Goal: Task Accomplishment & Management: Complete application form

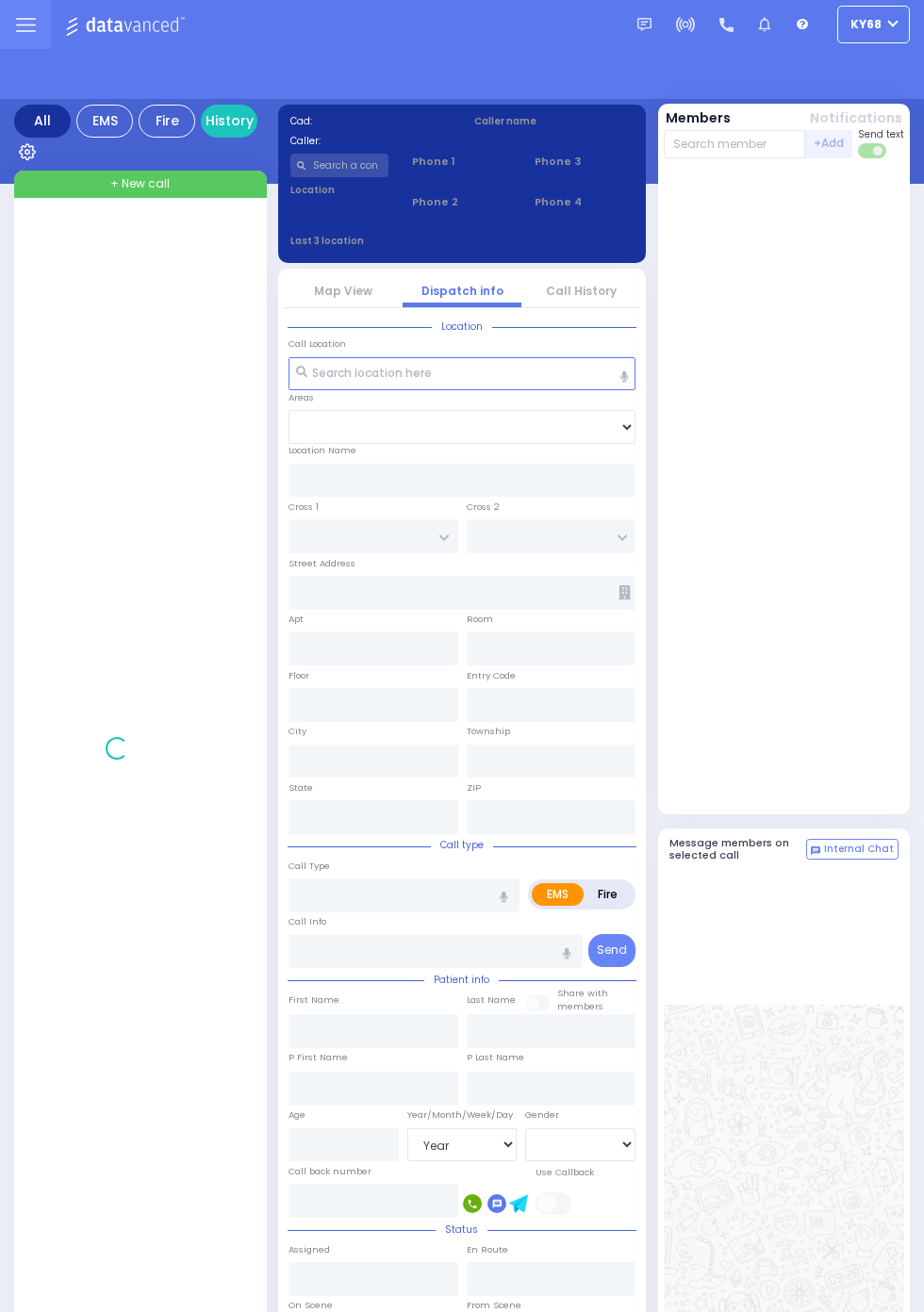
select select "Year"
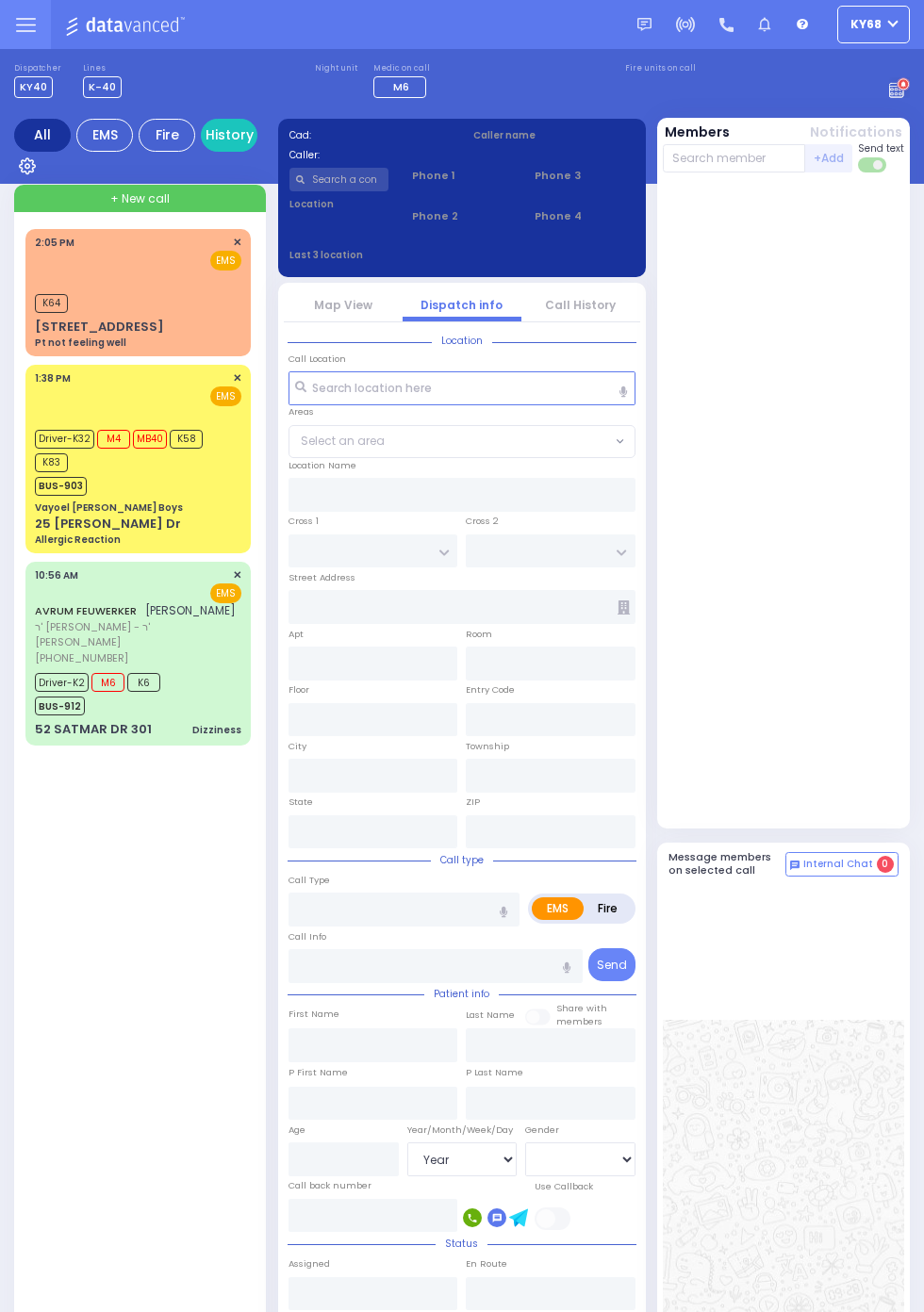
select select "Year"
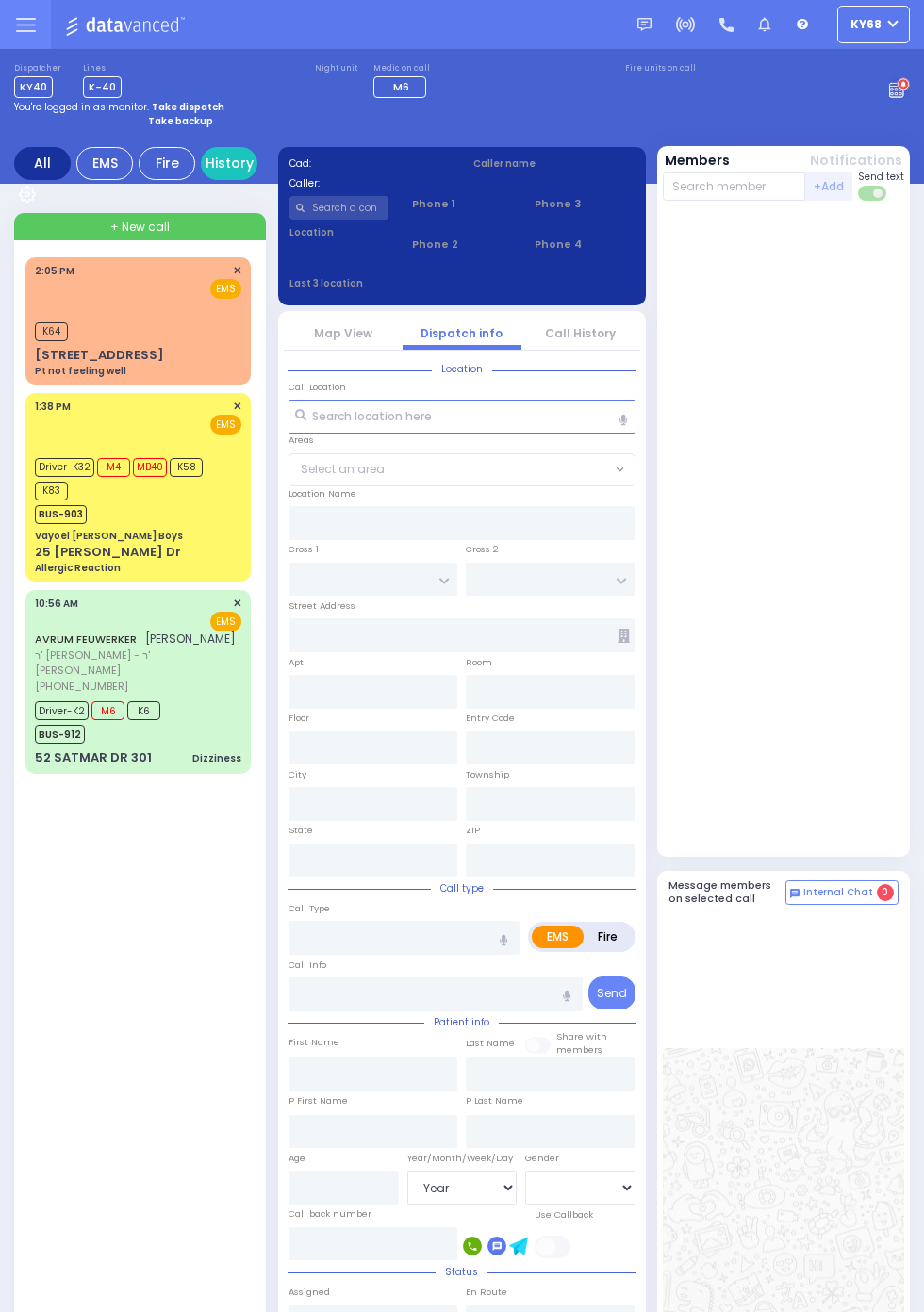
click at [896, 90] on rect at bounding box center [896, 89] width 2 height 2
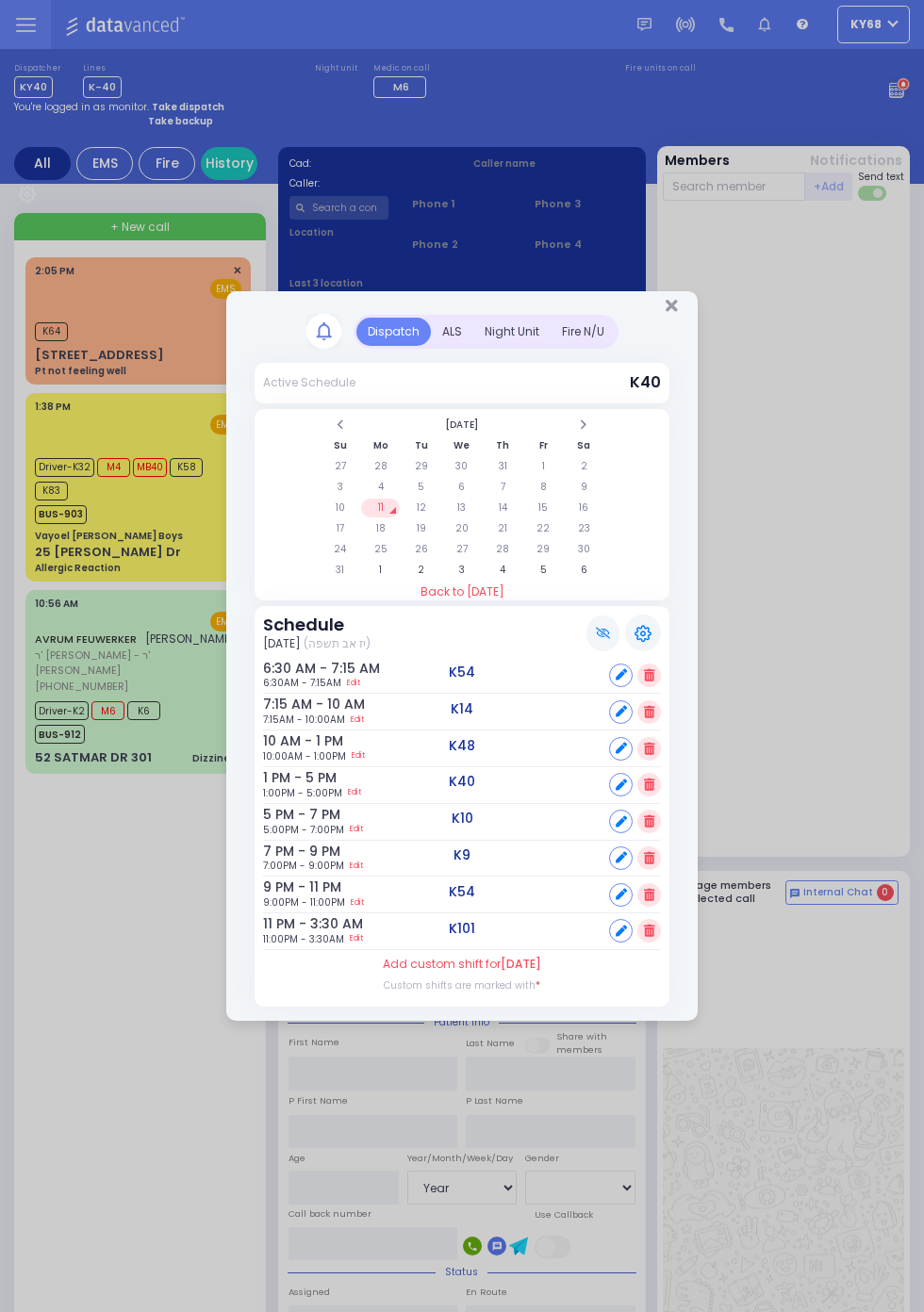
click at [446, 339] on div "ALS" at bounding box center [452, 332] width 43 height 28
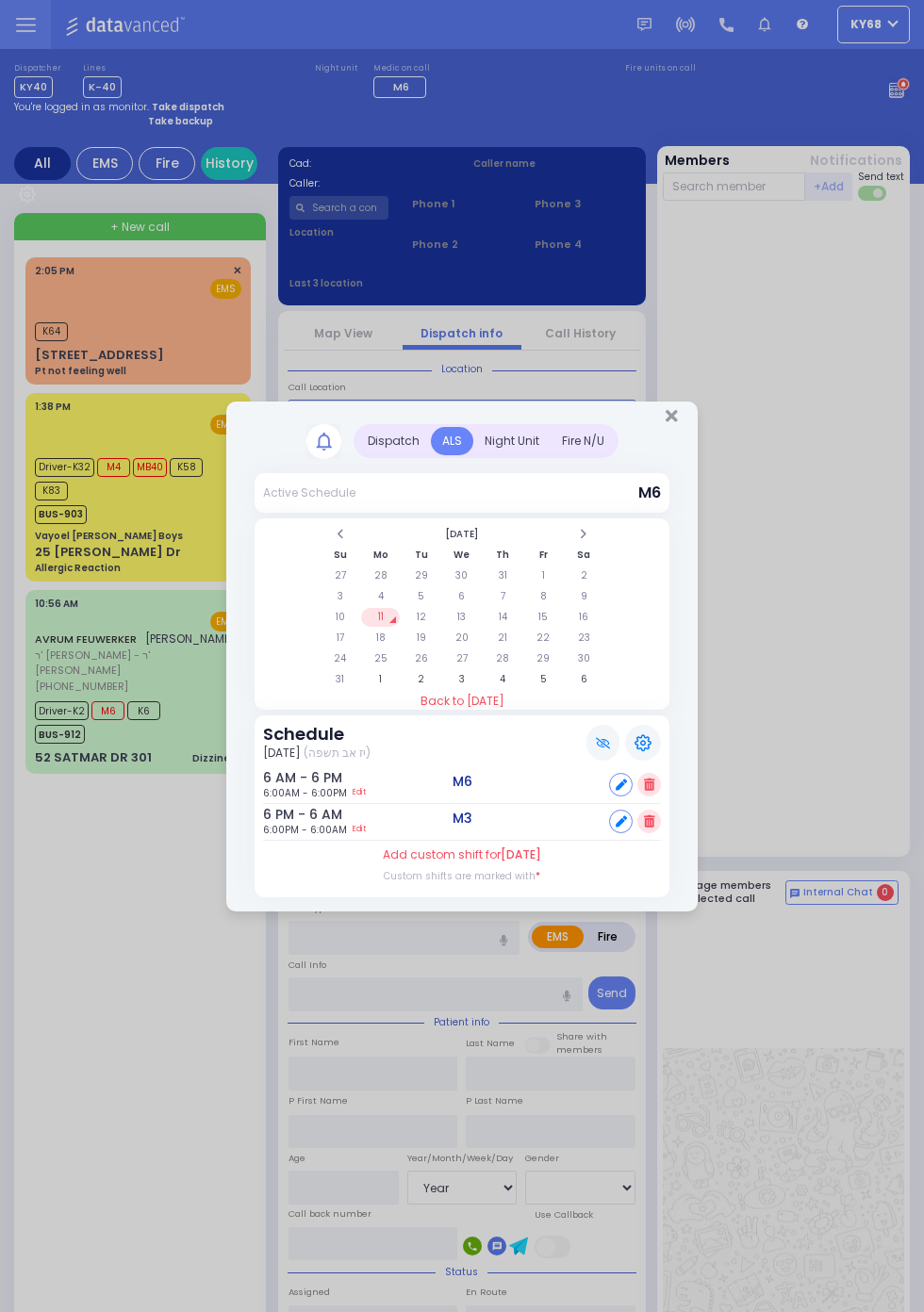
click at [402, 445] on div "Dispatch" at bounding box center [394, 441] width 74 height 28
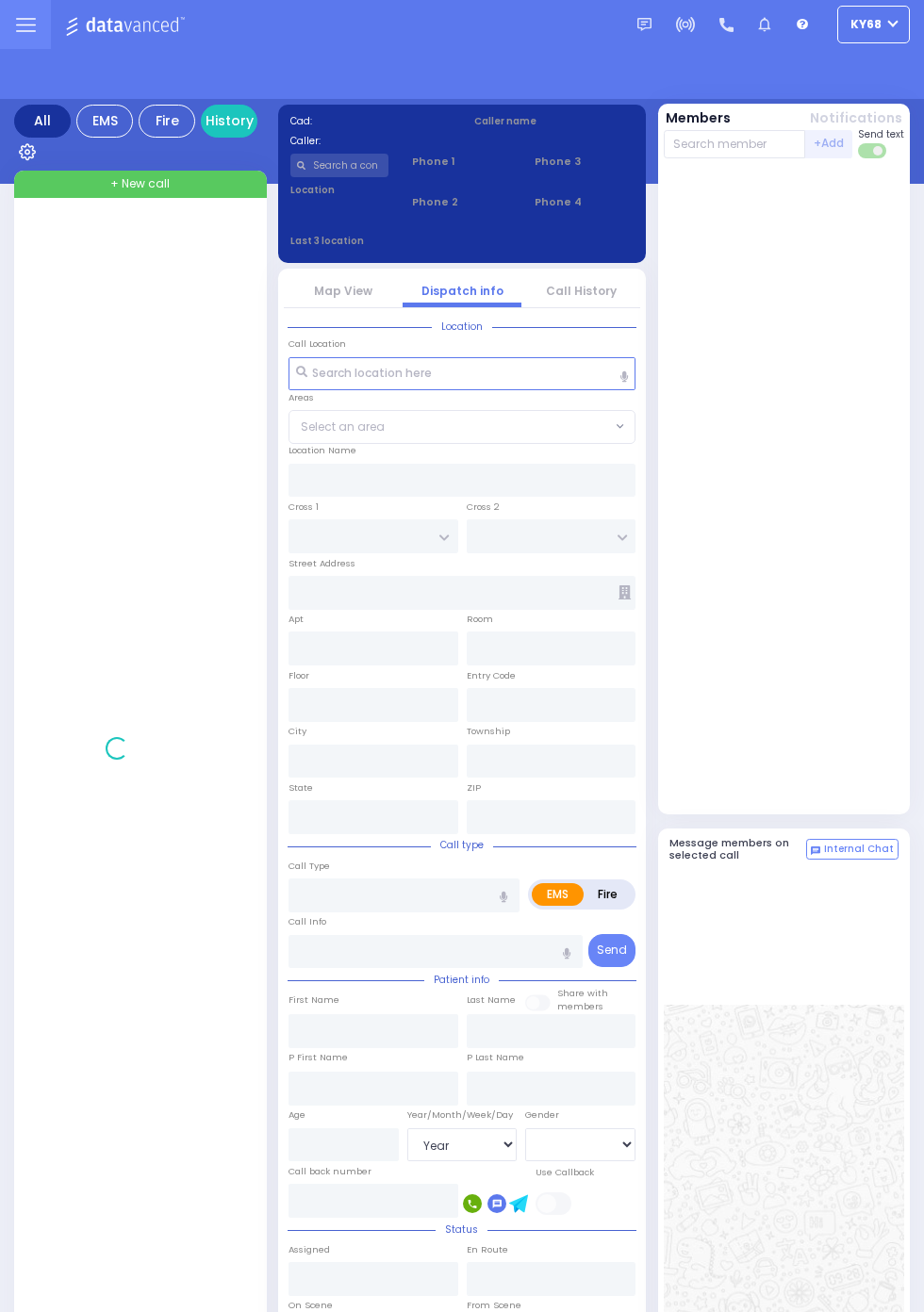
select select "Year"
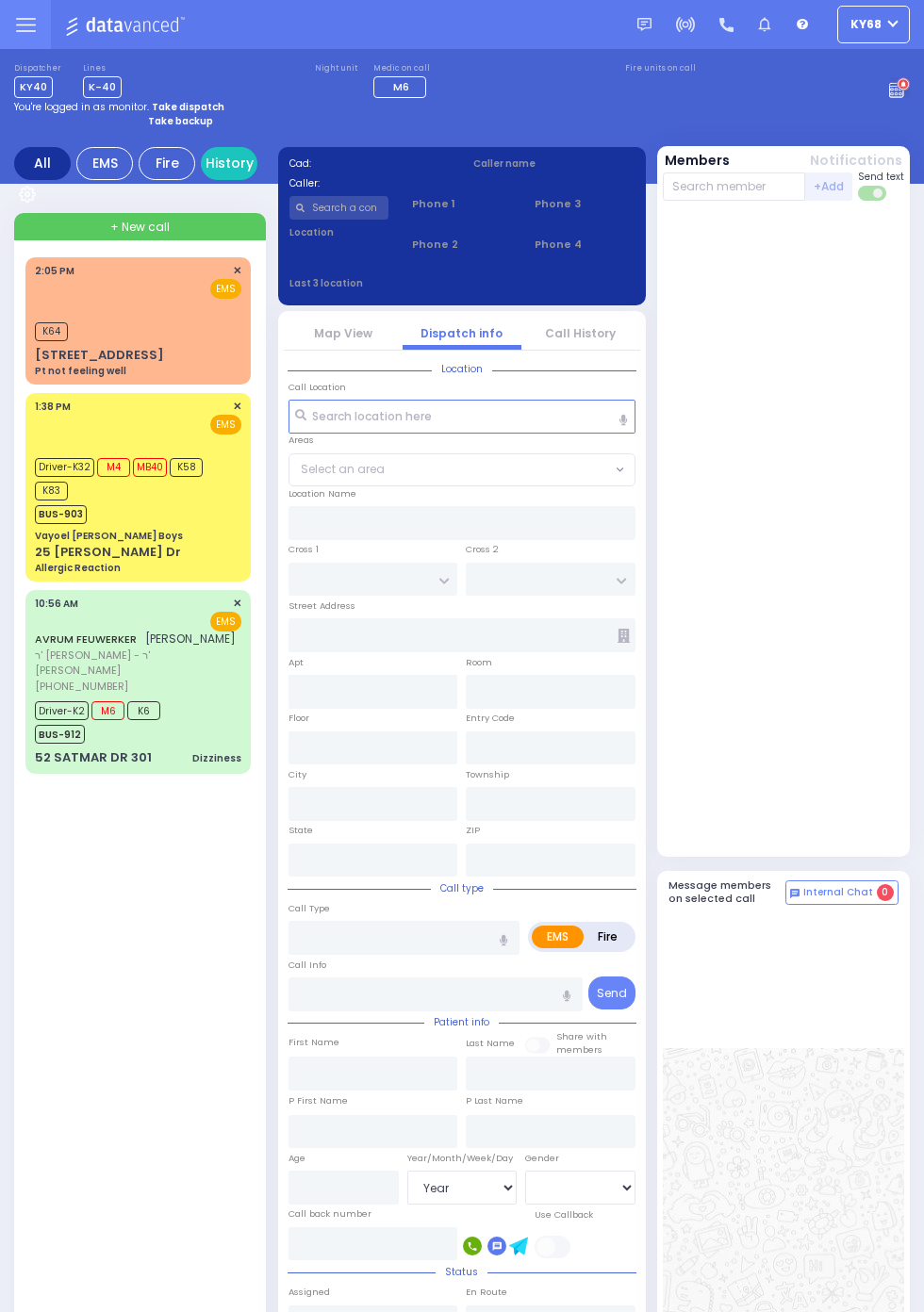
click at [38, 458] on span "Driver-K32" at bounding box center [65, 468] width 60 height 19
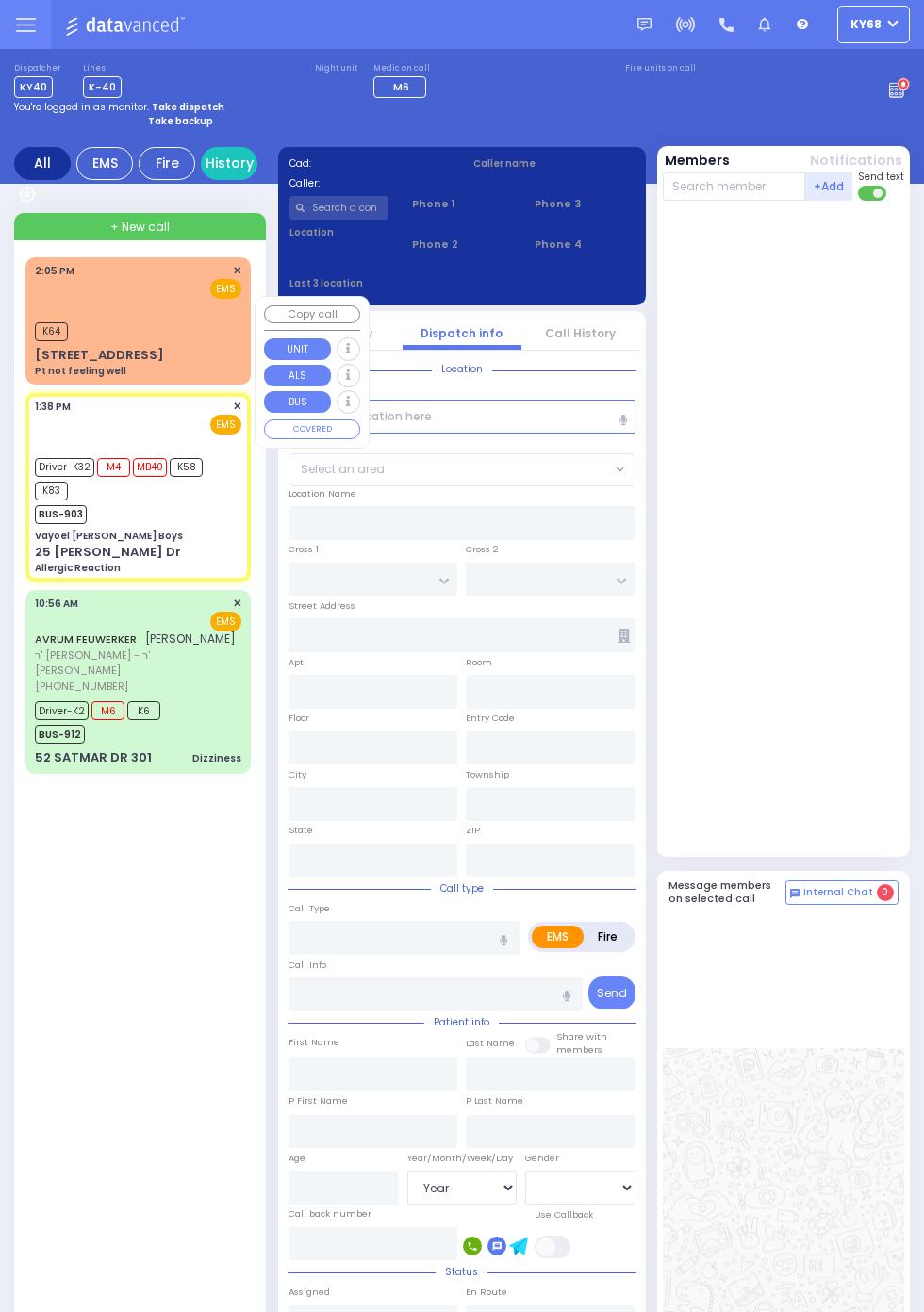
select select
type input "Allergic Reaction"
radio input "true"
type input "Slova"
type input "[PERSON_NAME]"
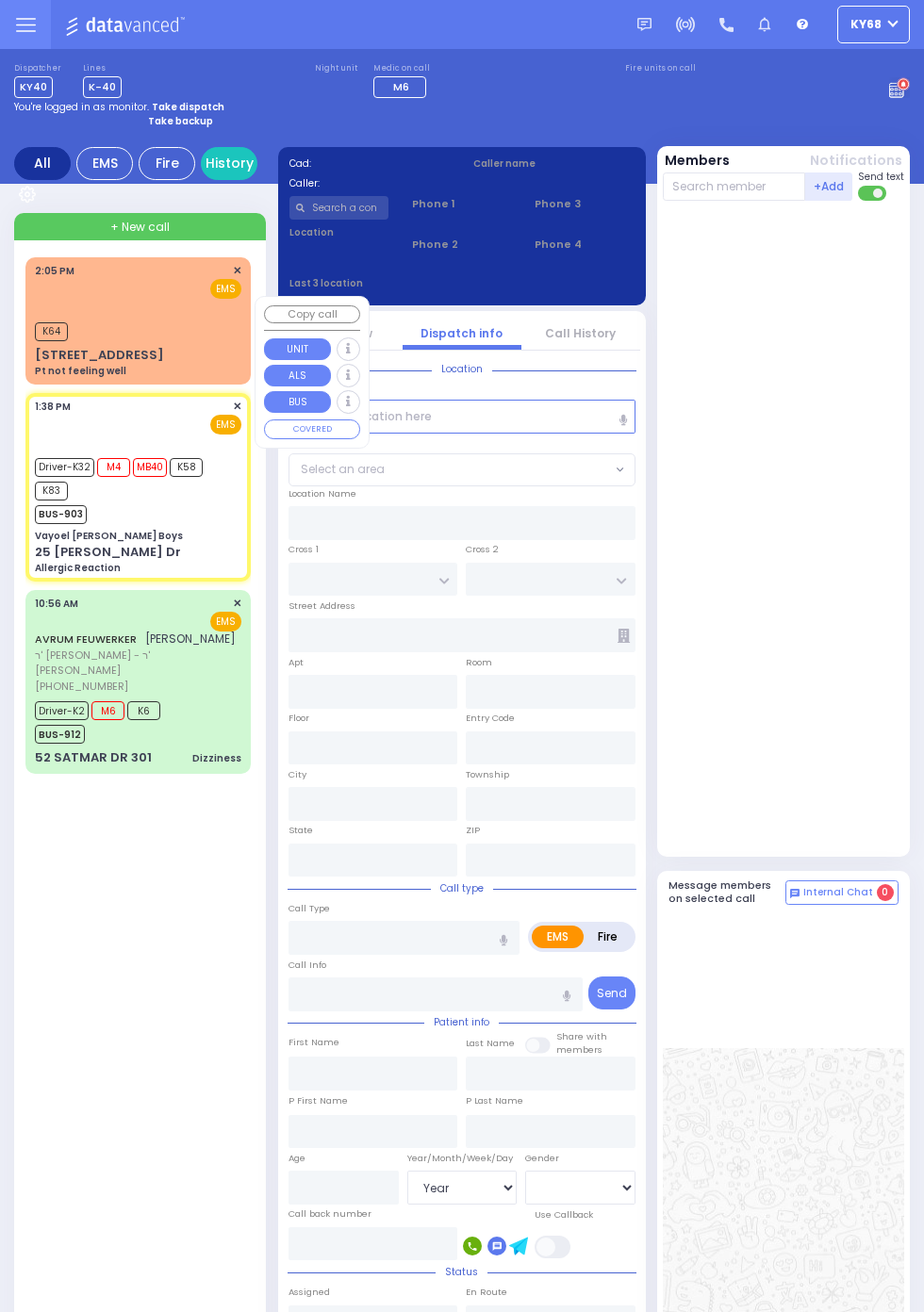
type input "6"
select select "Year"
select select "[DEMOGRAPHIC_DATA]"
type input "13:38"
type input "13:39"
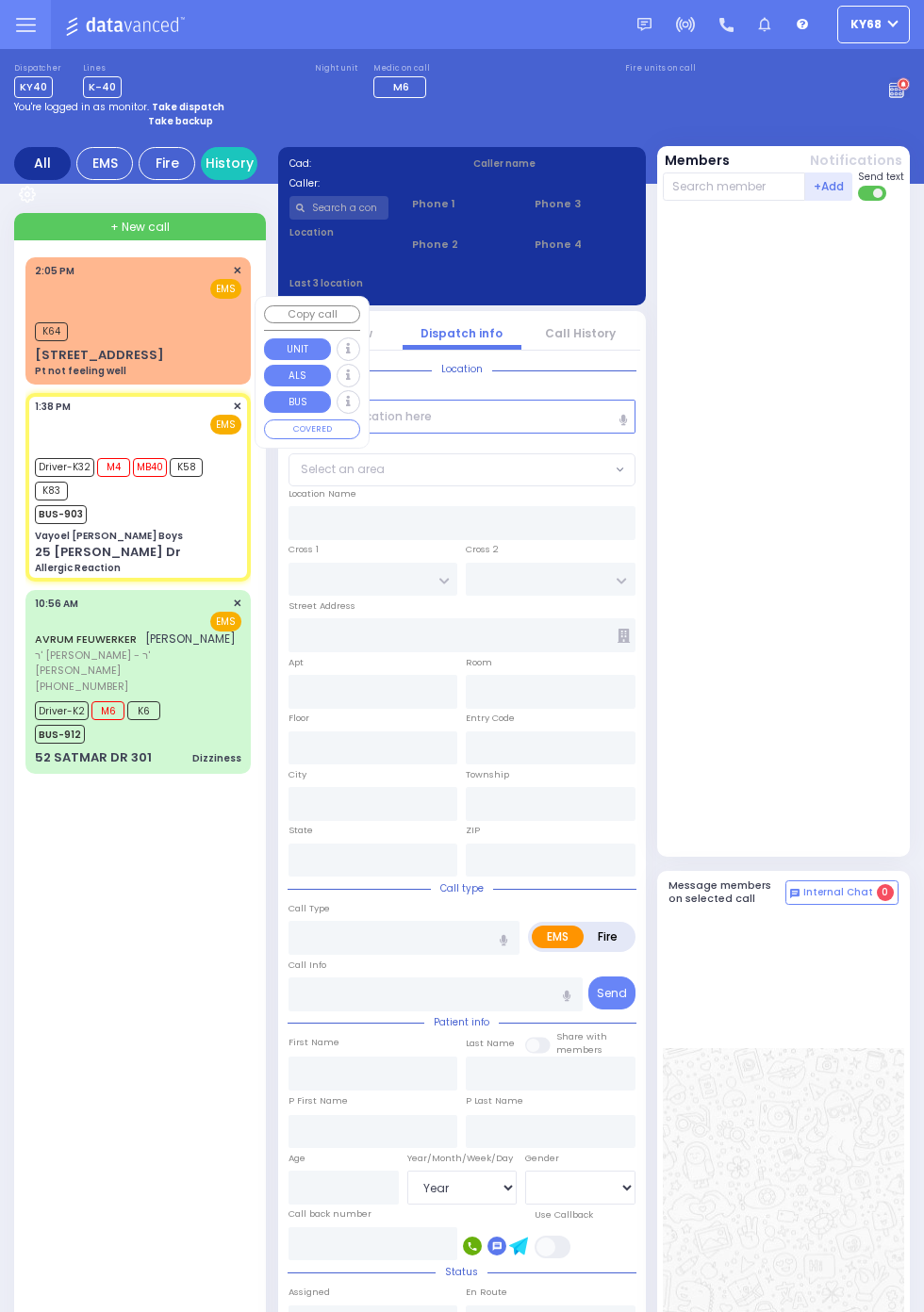
type input "13:39"
type input "14:08"
type input "[GEOGRAPHIC_DATA] [STREET_ADDRESS]"
type input "Vayoel [PERSON_NAME] Boys"
type input "OLD COUNTRY RD"
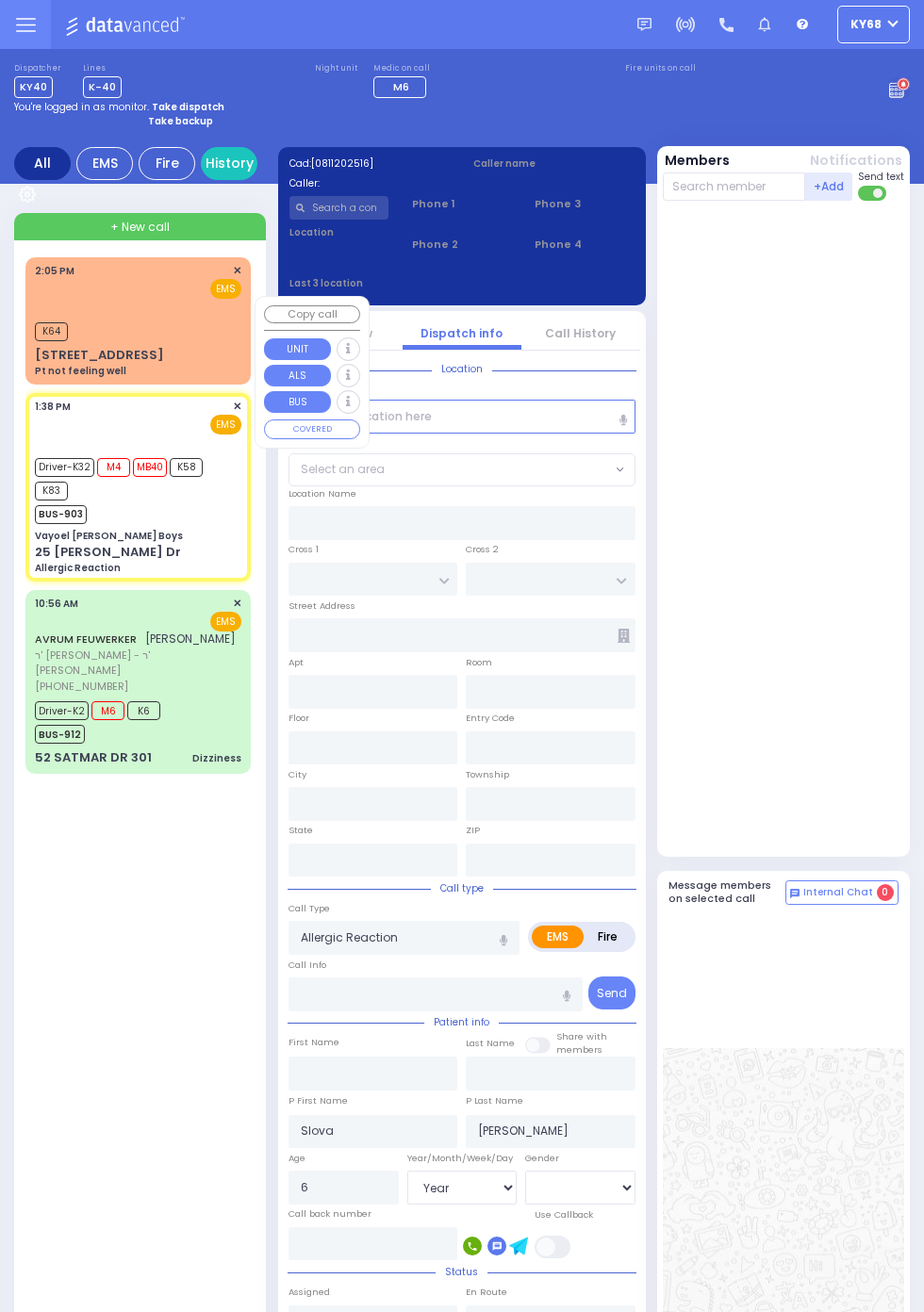
type input "25 [PERSON_NAME] Dr"
type input "Monroe"
type input "[US_STATE]"
type input "10950"
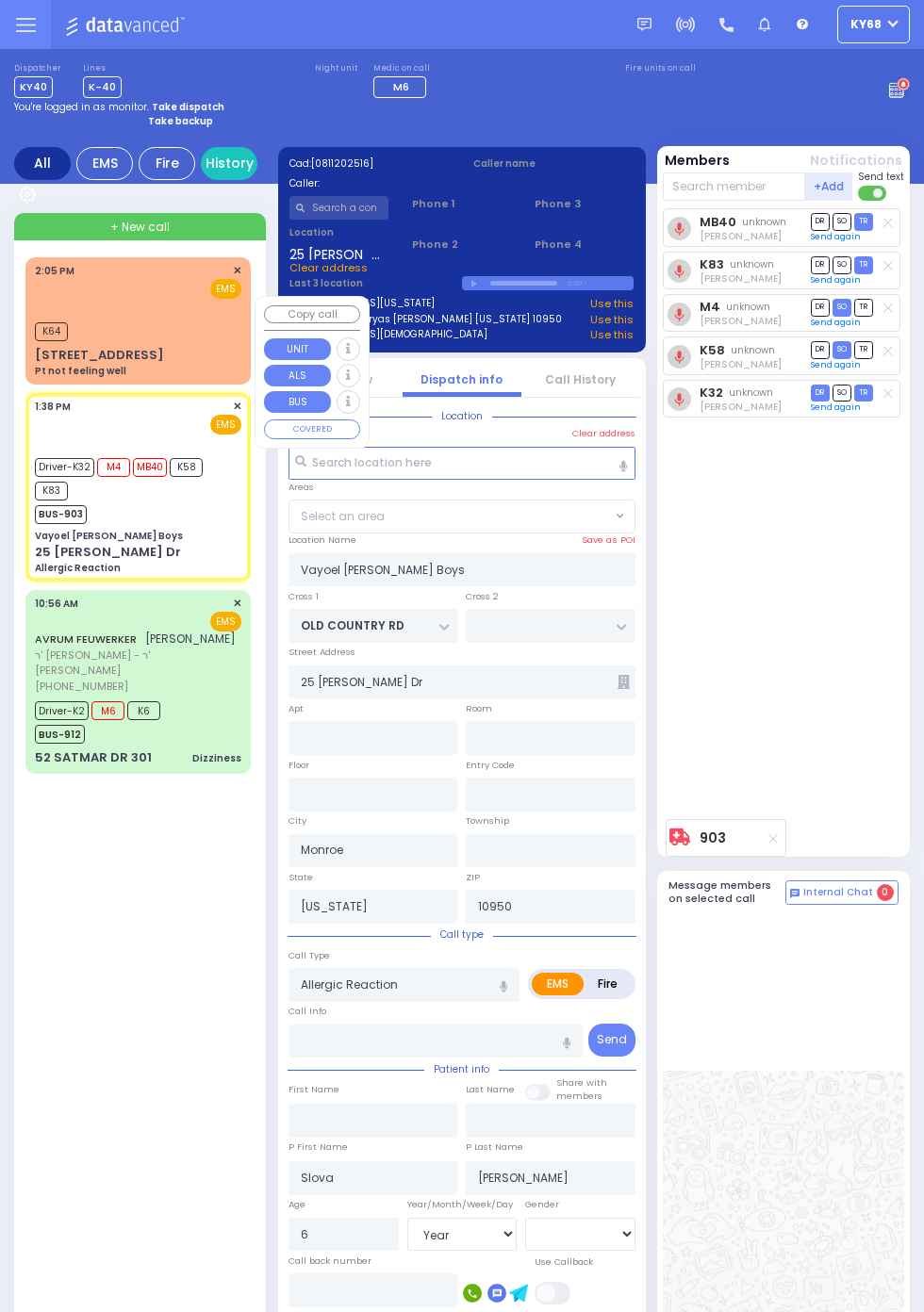
select select "MONROE"
click at [859, 732] on div "MB40 [PERSON_NAME] DR SO TR Sending text K83" at bounding box center [784, 509] width 244 height 602
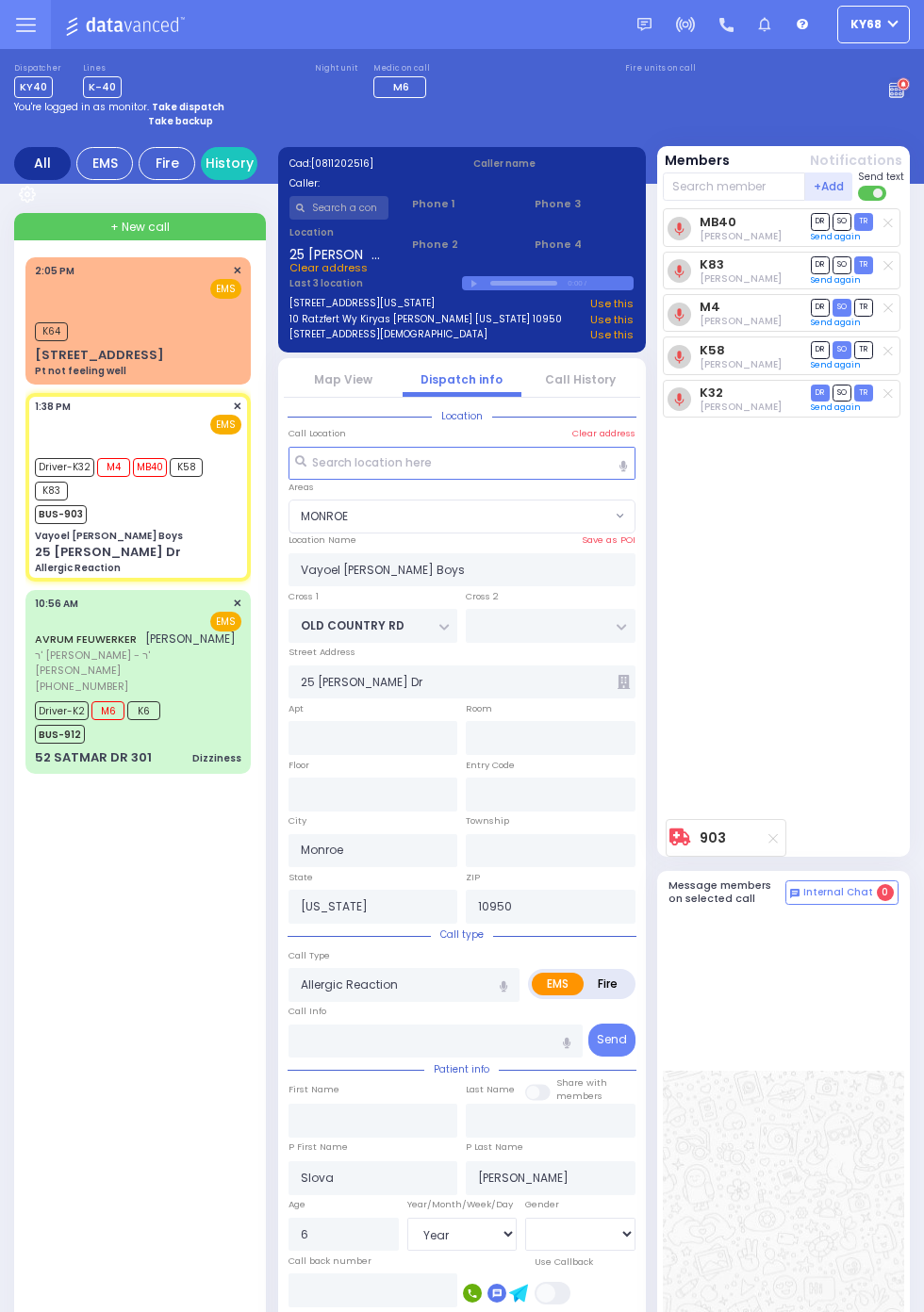
click at [372, 387] on link "Map View" at bounding box center [343, 379] width 59 height 16
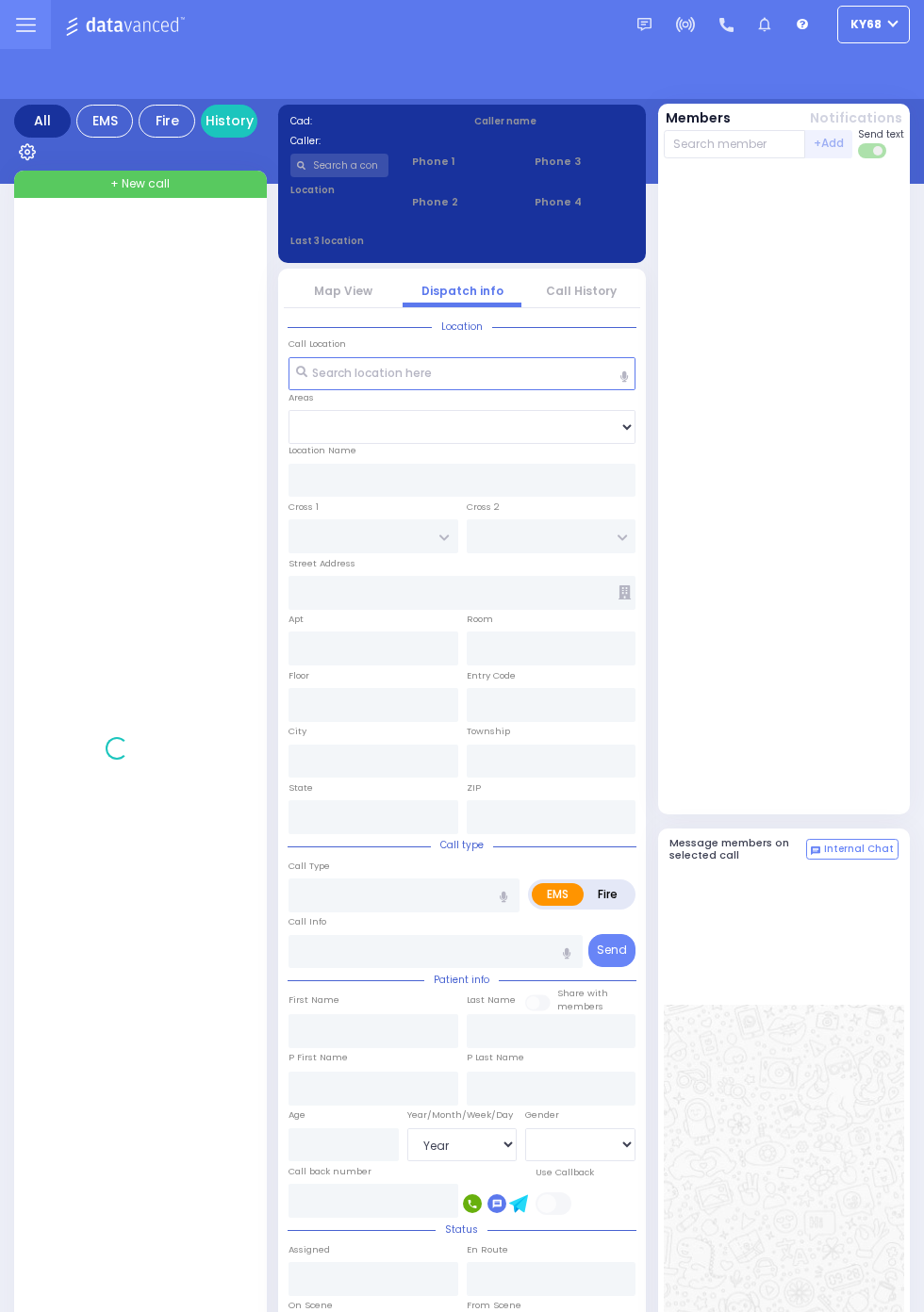
select select "Year"
select select "[DEMOGRAPHIC_DATA]"
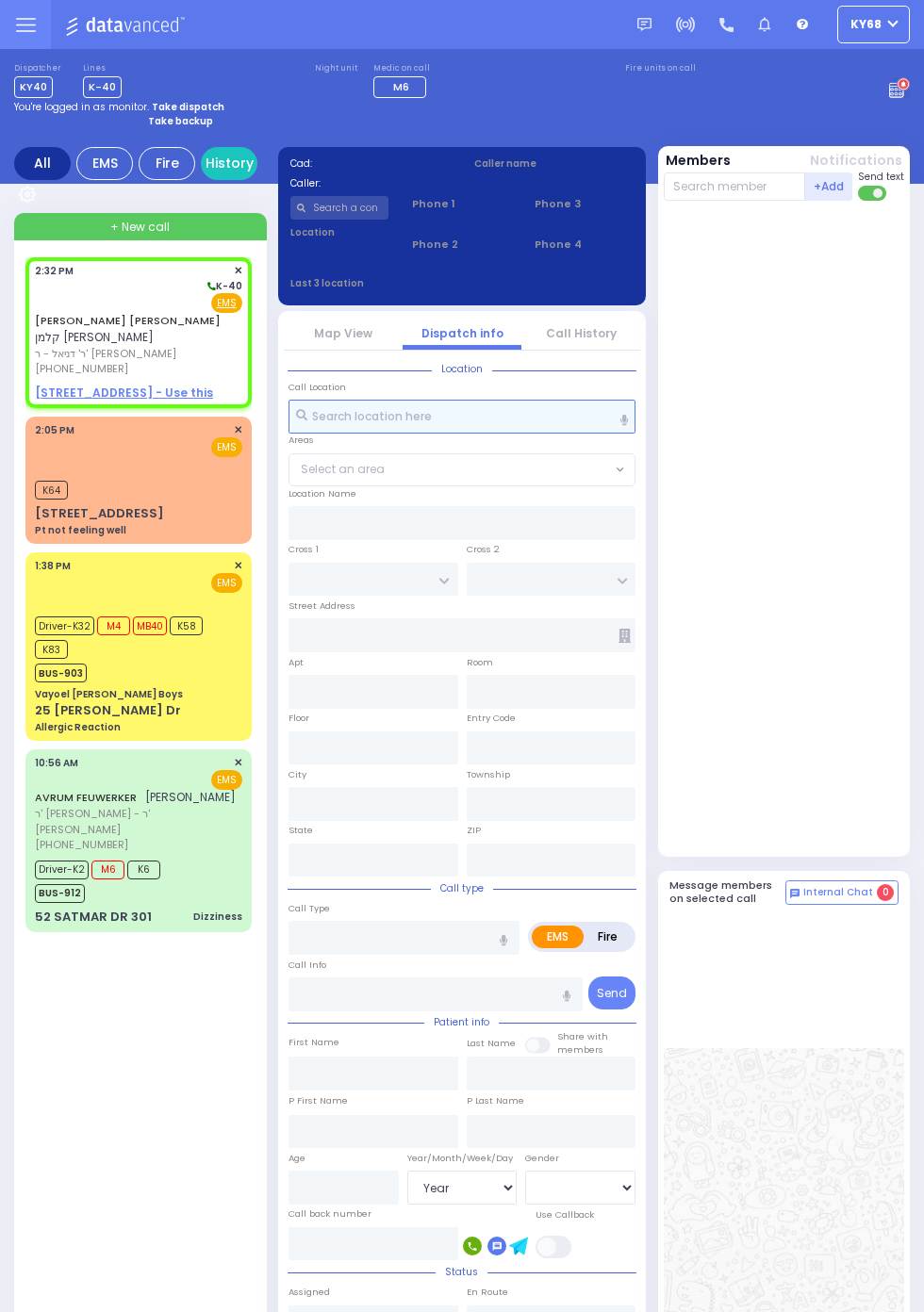
select select
radio input "true"
type input "[PERSON_NAME]"
select select
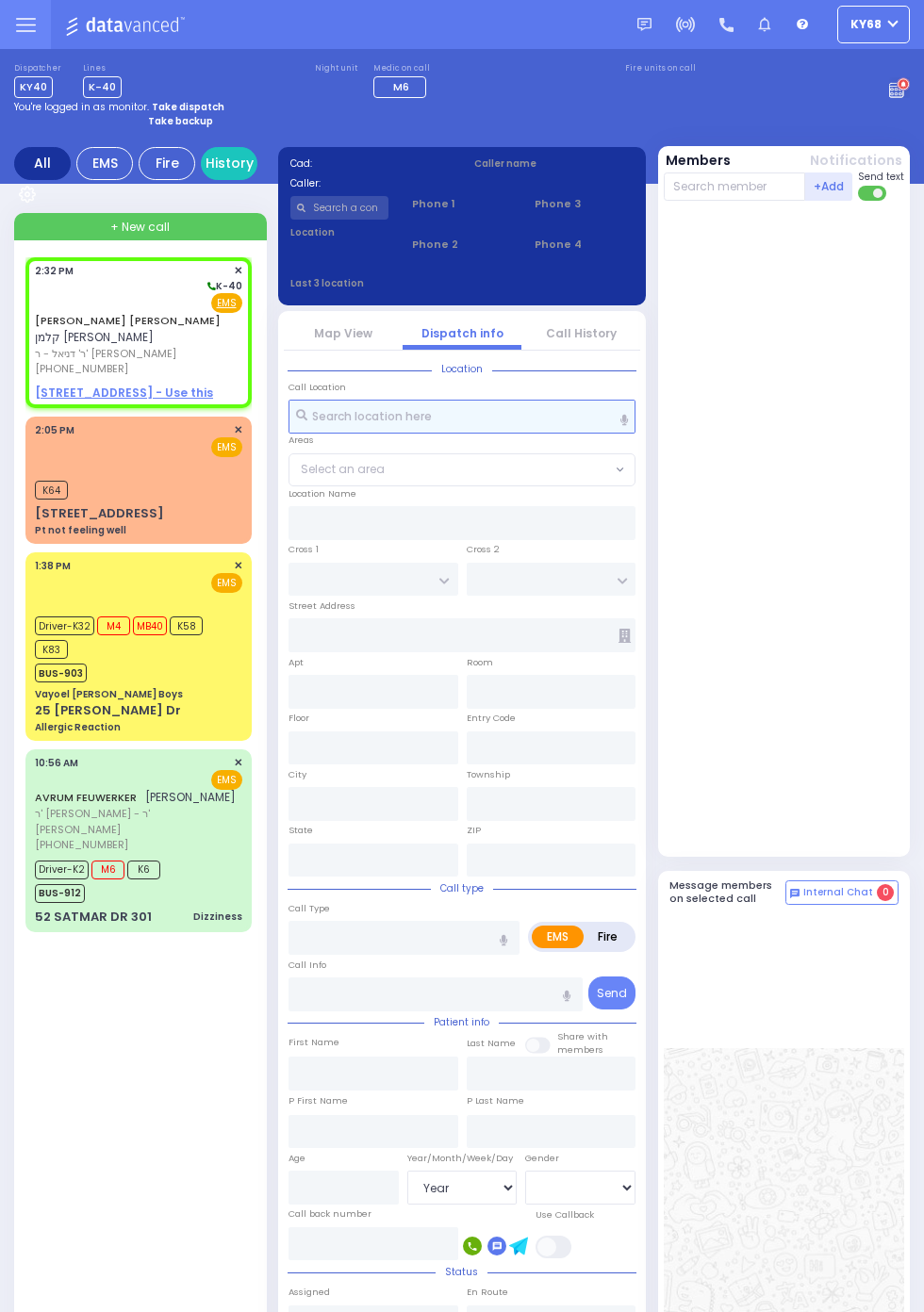
select select
type input "14:32"
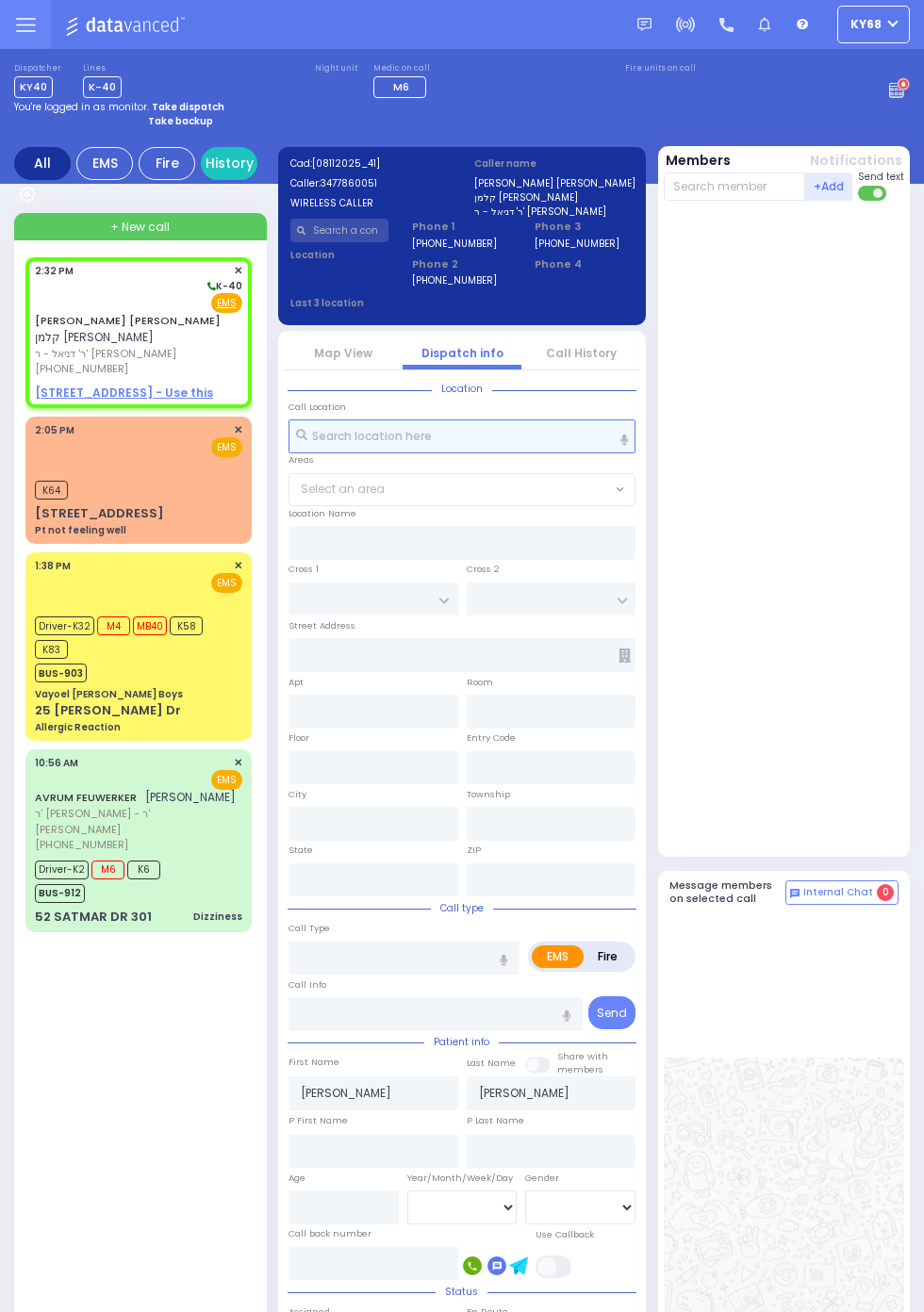
select select
radio input "true"
select select
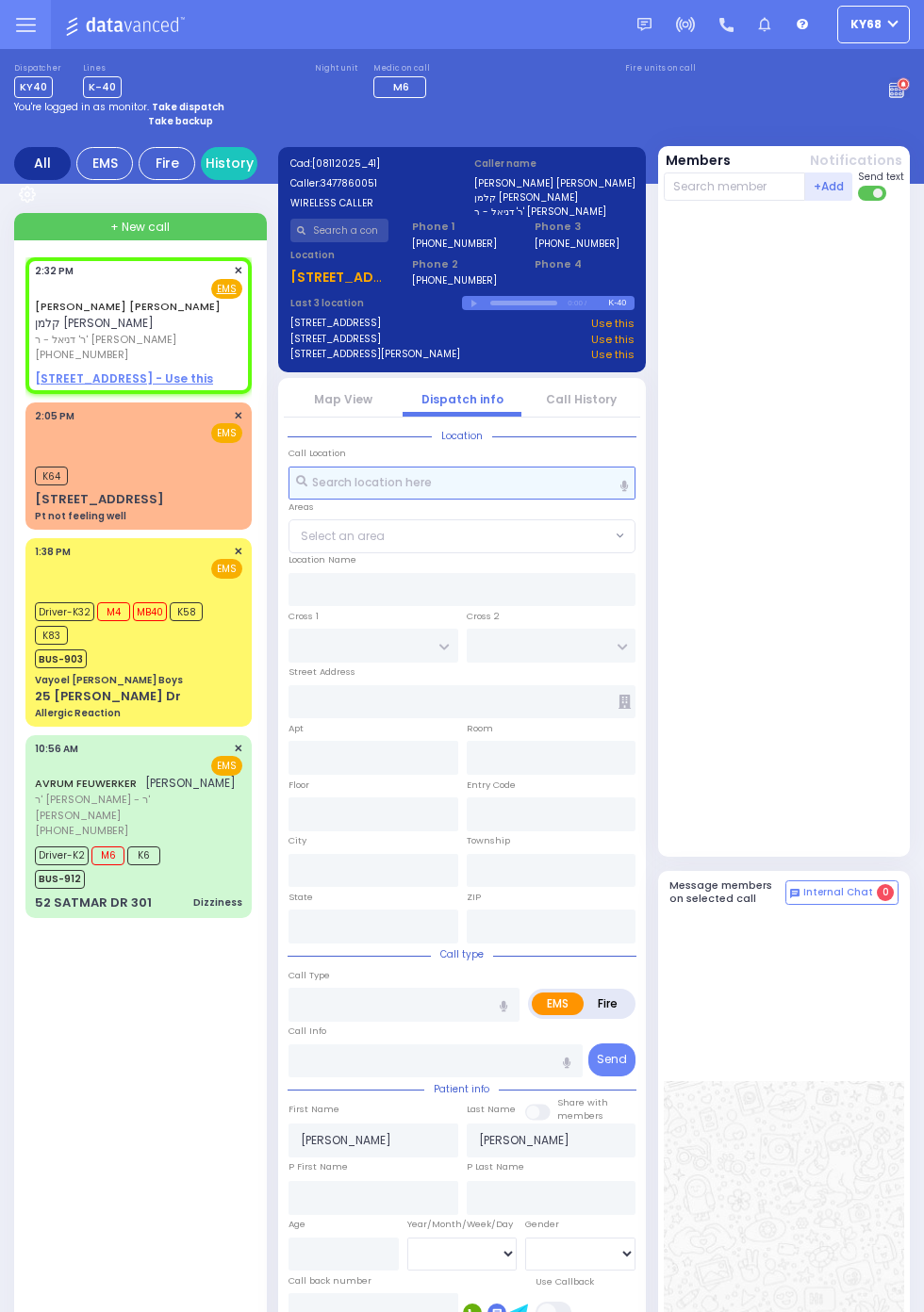
select select
radio input "true"
select select
radio input "true"
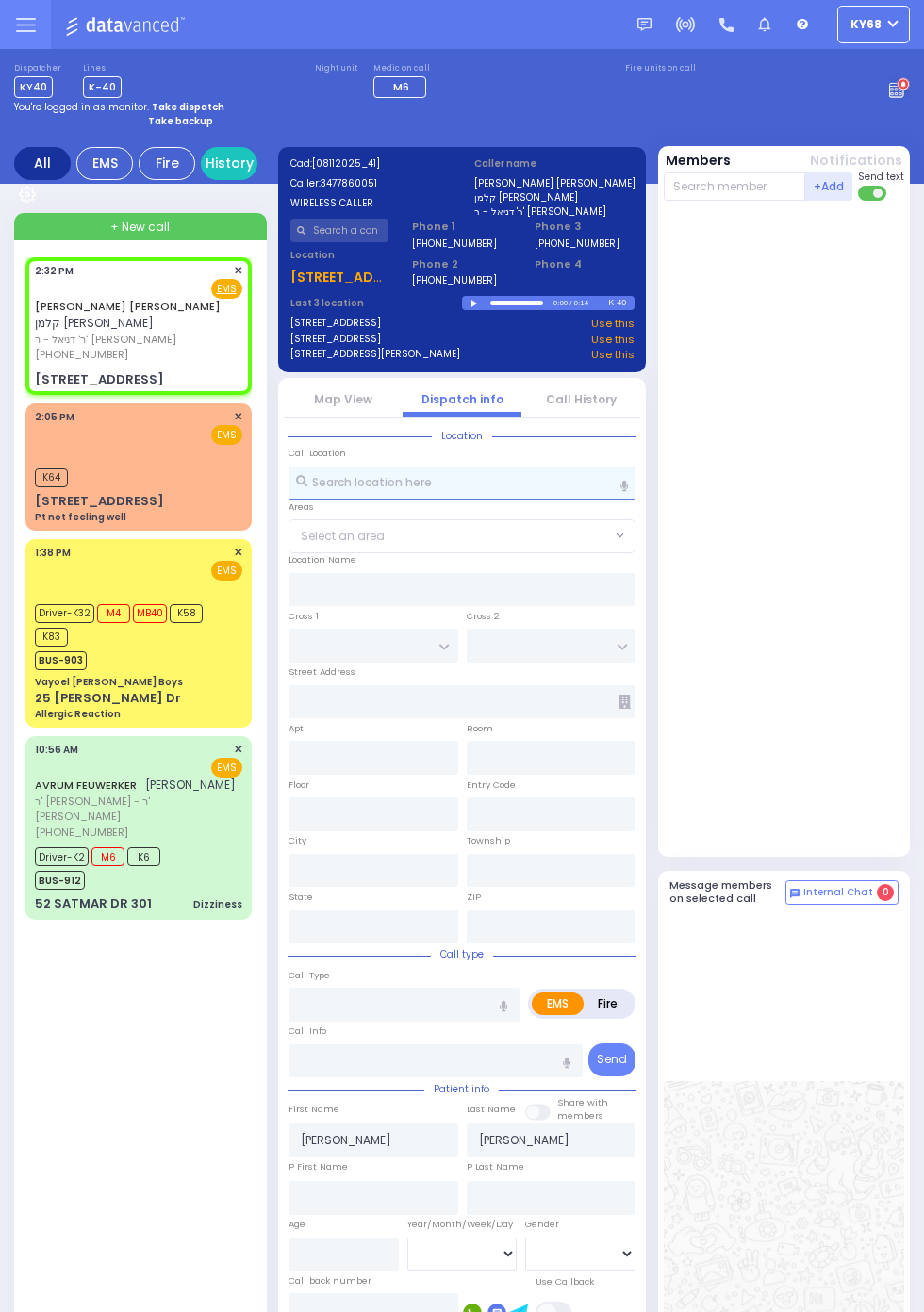
select select
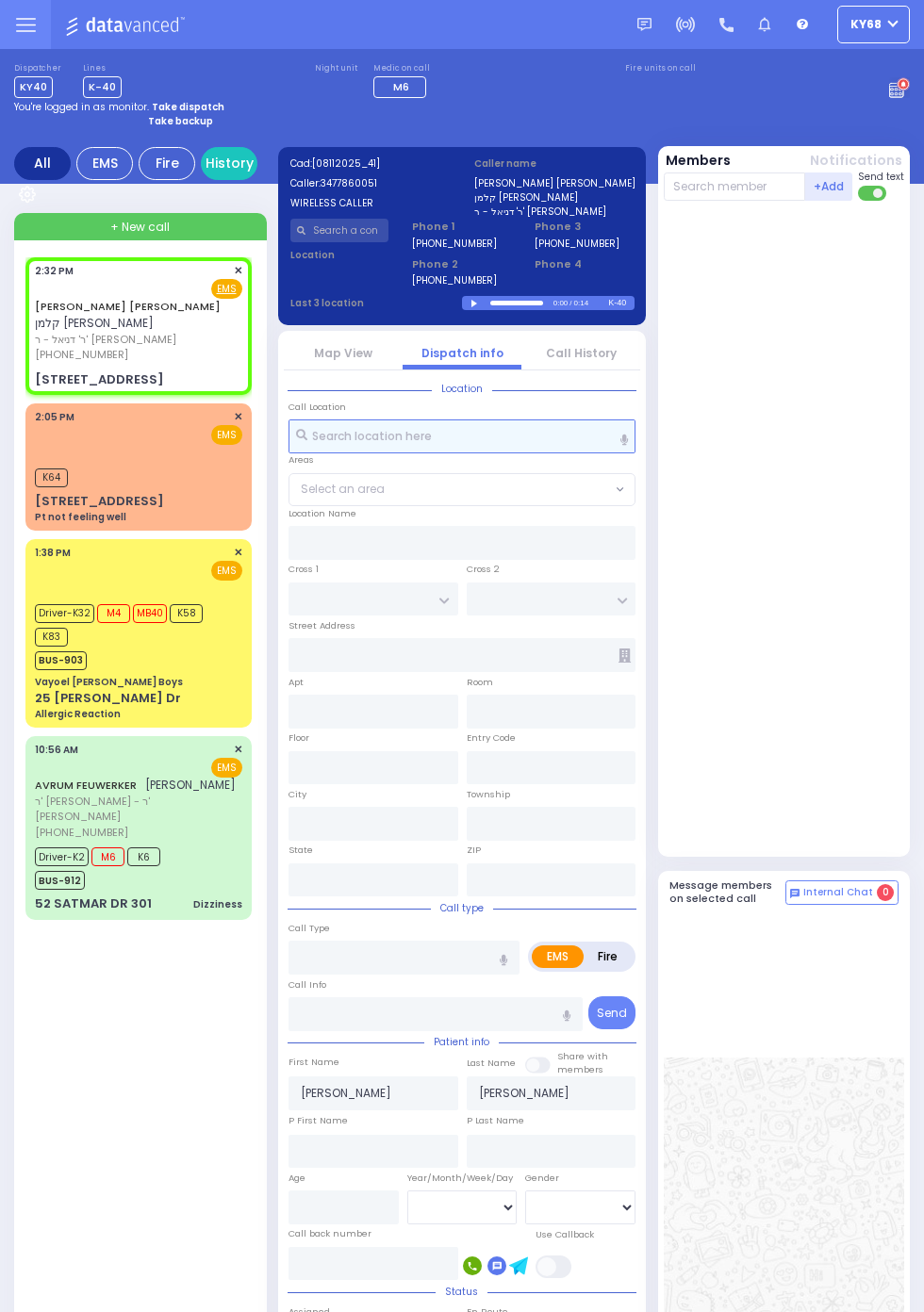
type input "BAKERTOWN RD"
type input "14 Ratzfert Way"
type input "Kiryas Joel"
type input "[US_STATE]"
type input "10950"
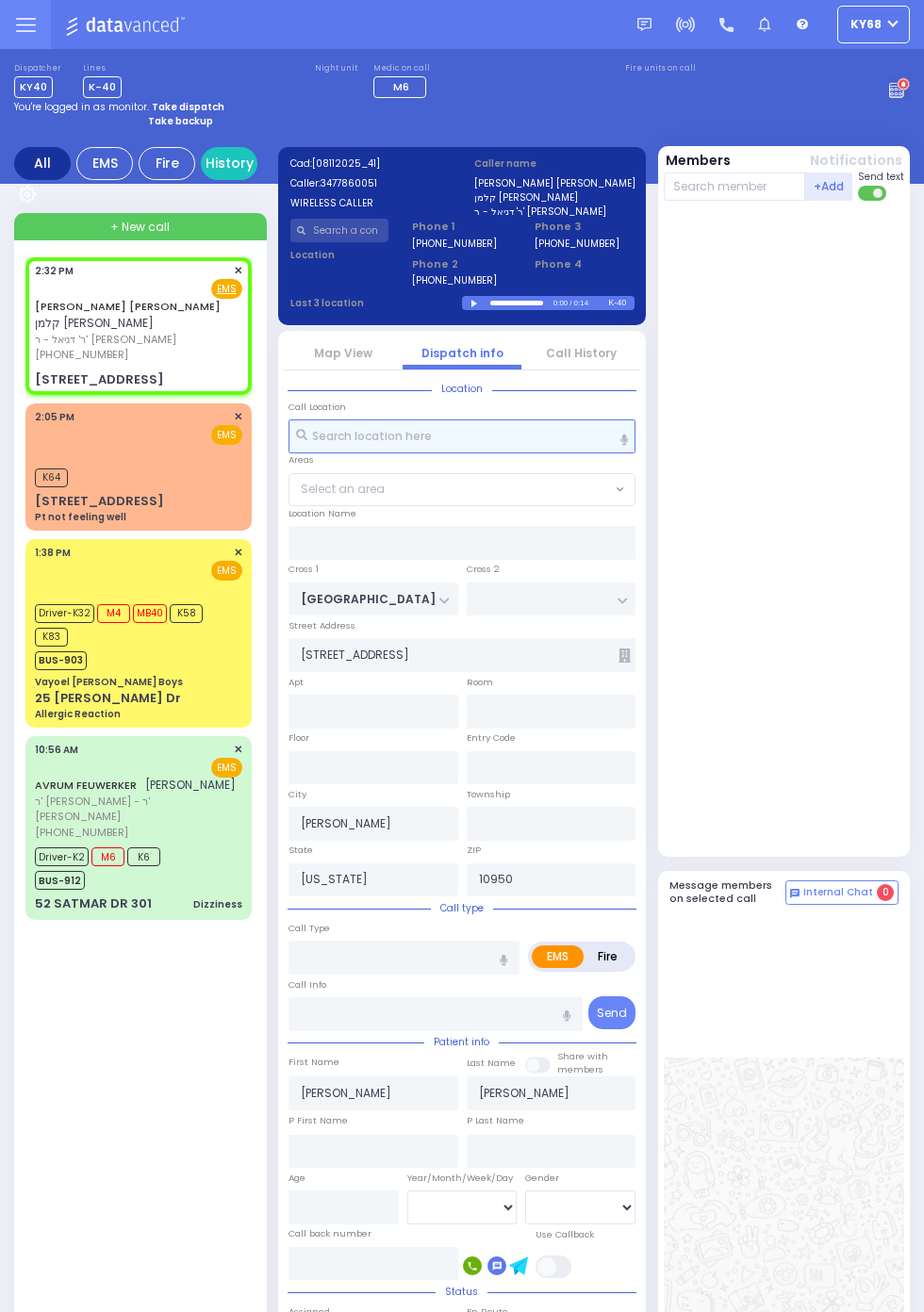
select select "SECTION 4"
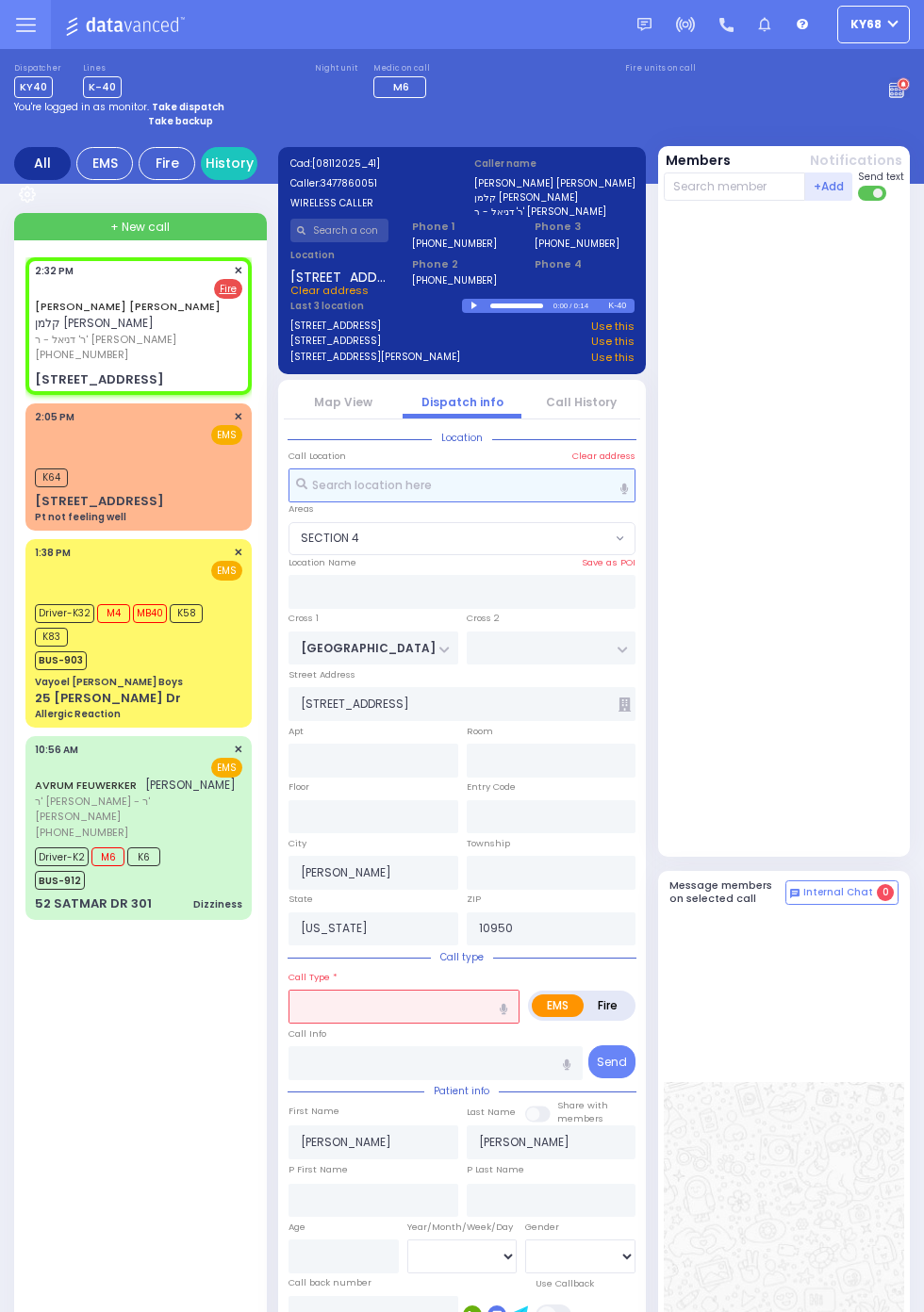
select select
radio input "false"
radio input "true"
select select
select select "SECTION 4"
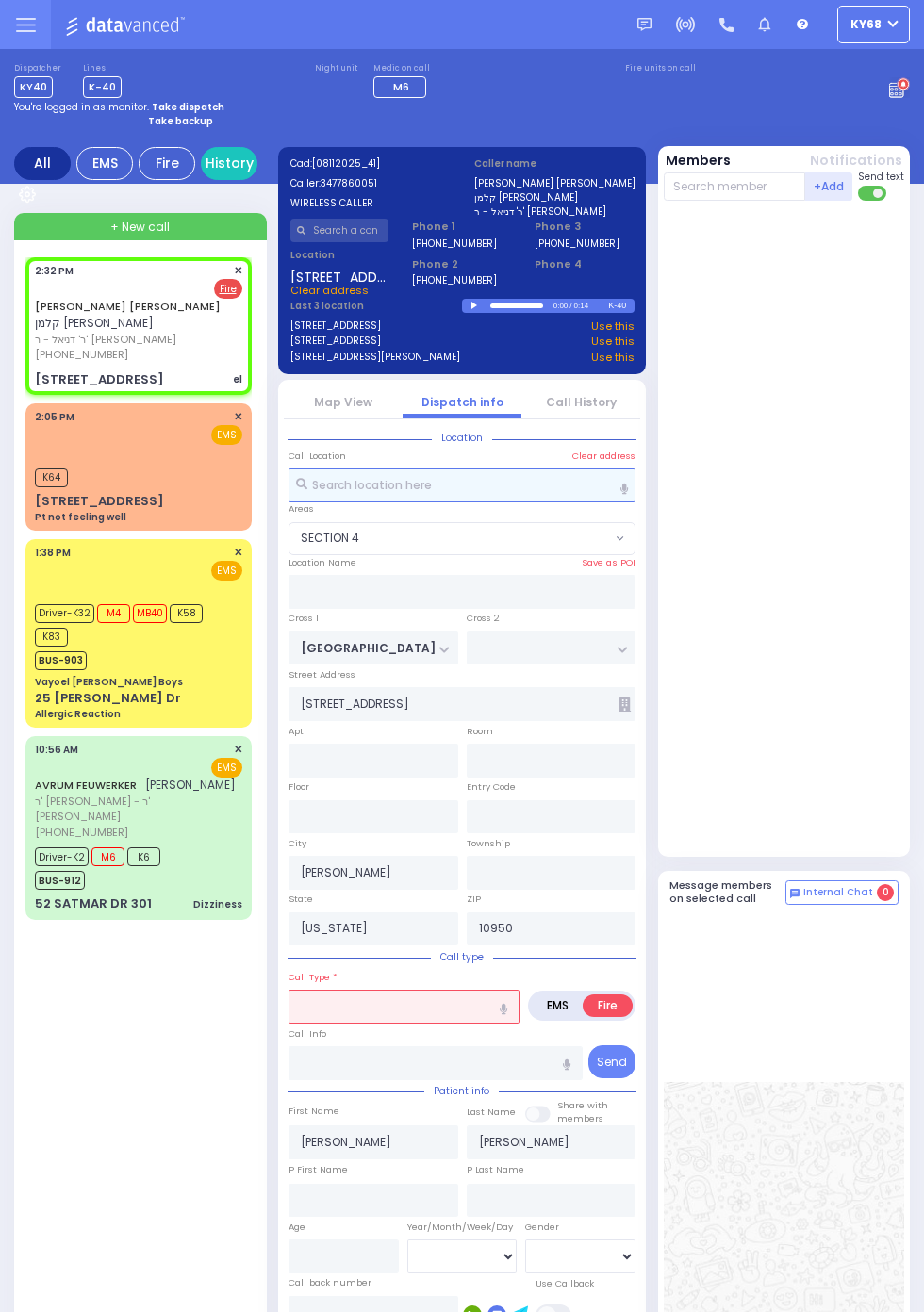
select select
type input "el"
radio input "true"
select select
select select "SECTION 4"
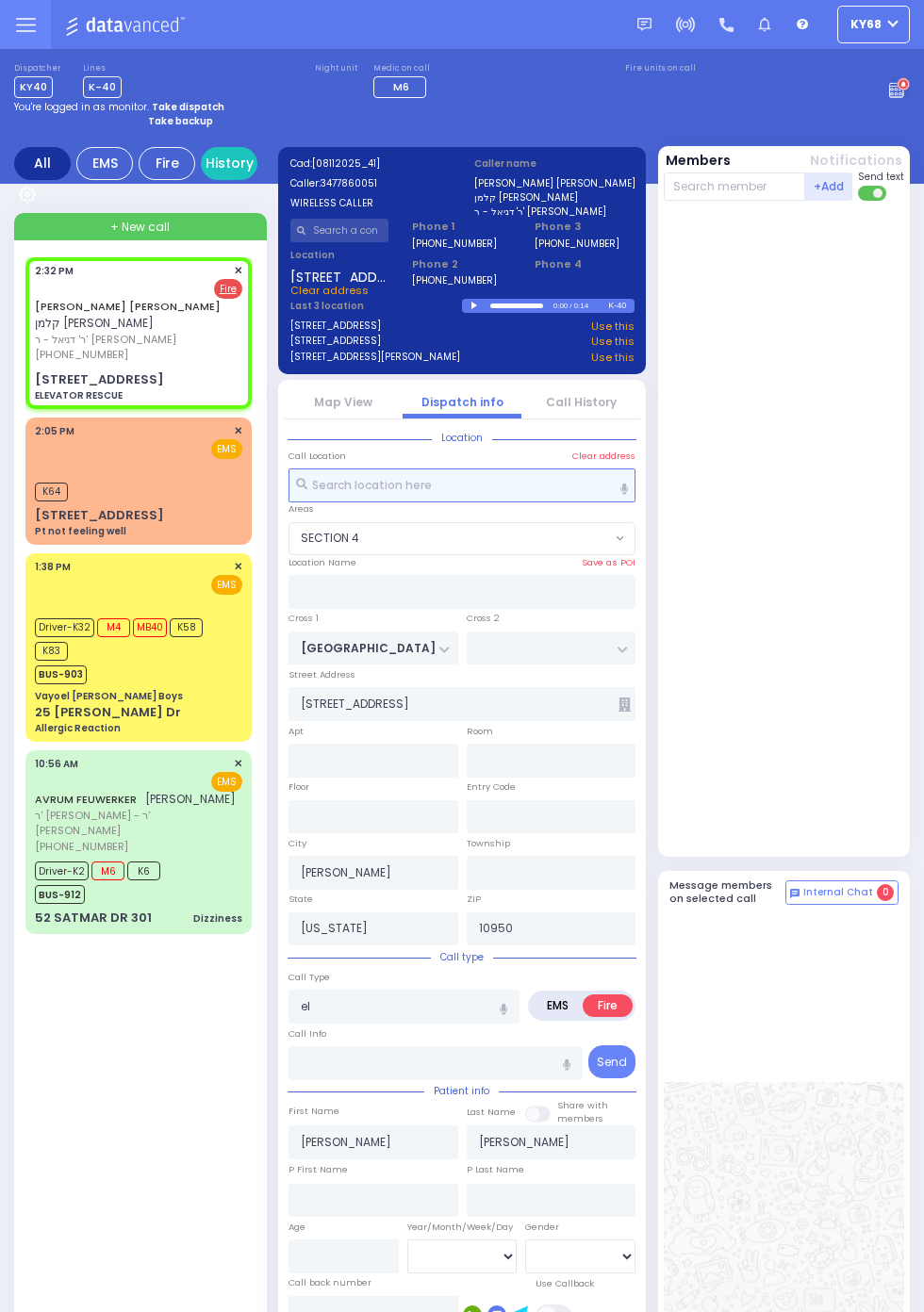
select select
type input "ELEVATOR RESCUE"
radio input "true"
select select
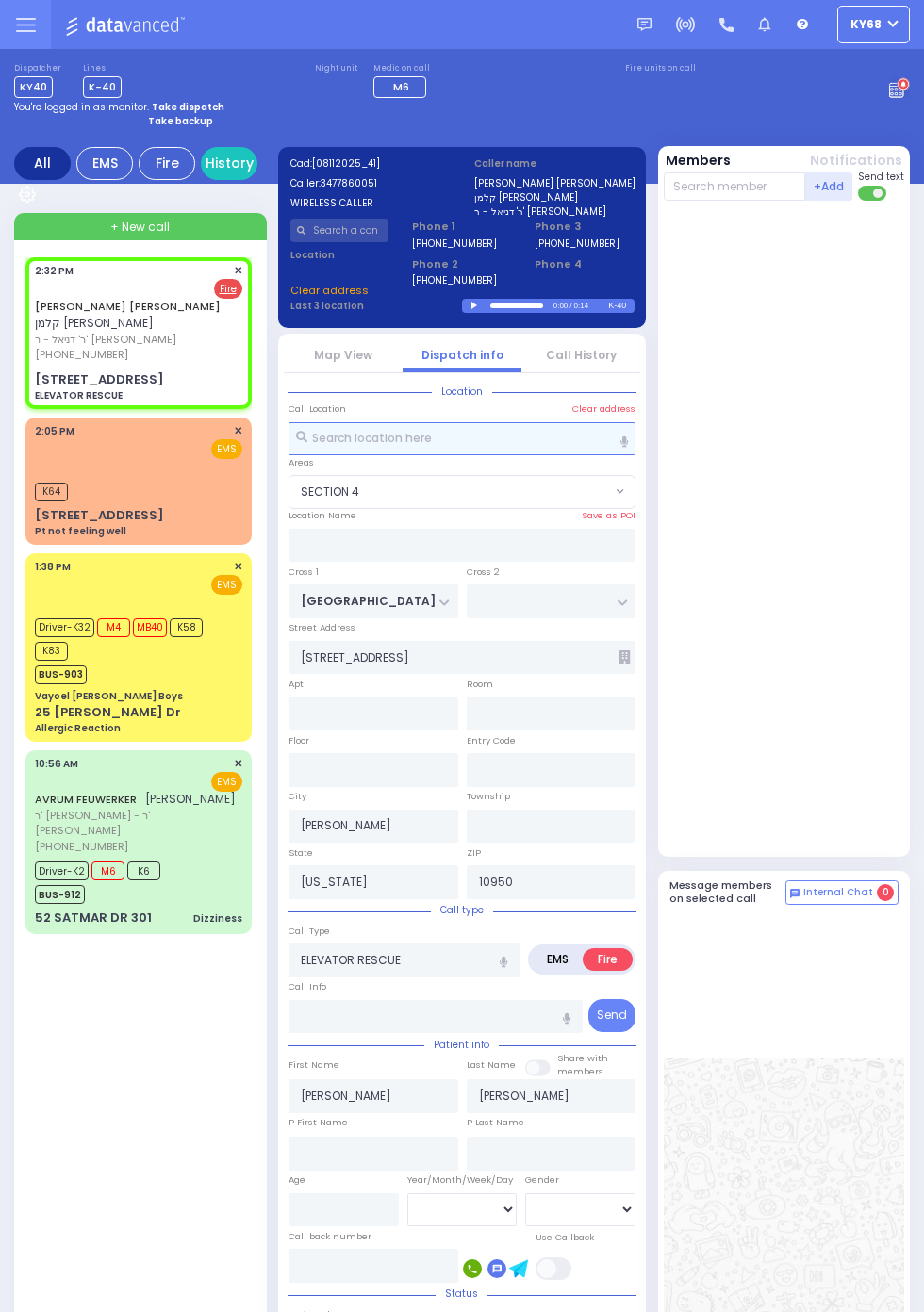
select select "SECTION 4"
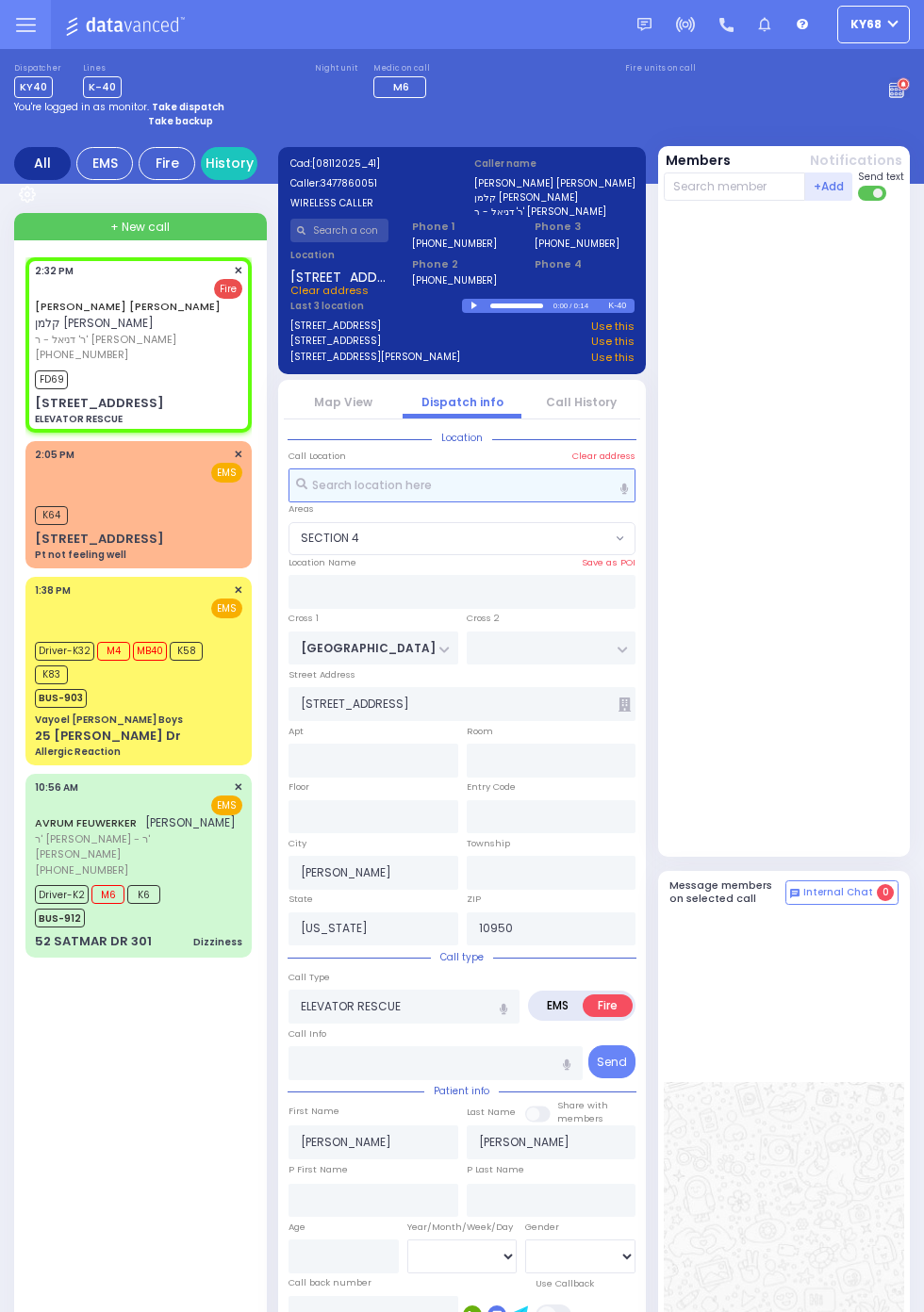
select select
radio input "true"
select select
type input "14:33"
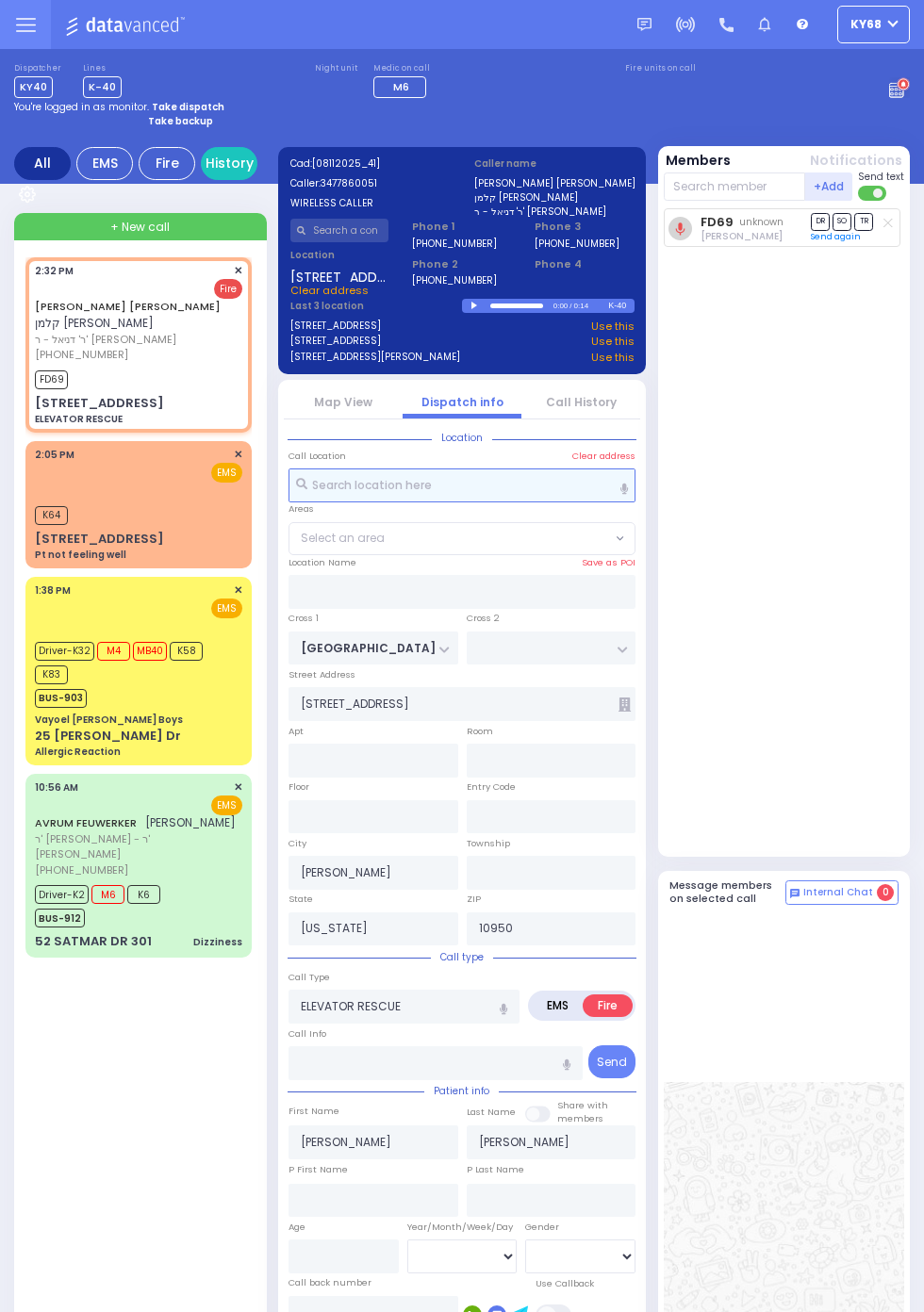
radio input "true"
select select
select select "SECTION 4"
select select
radio input "true"
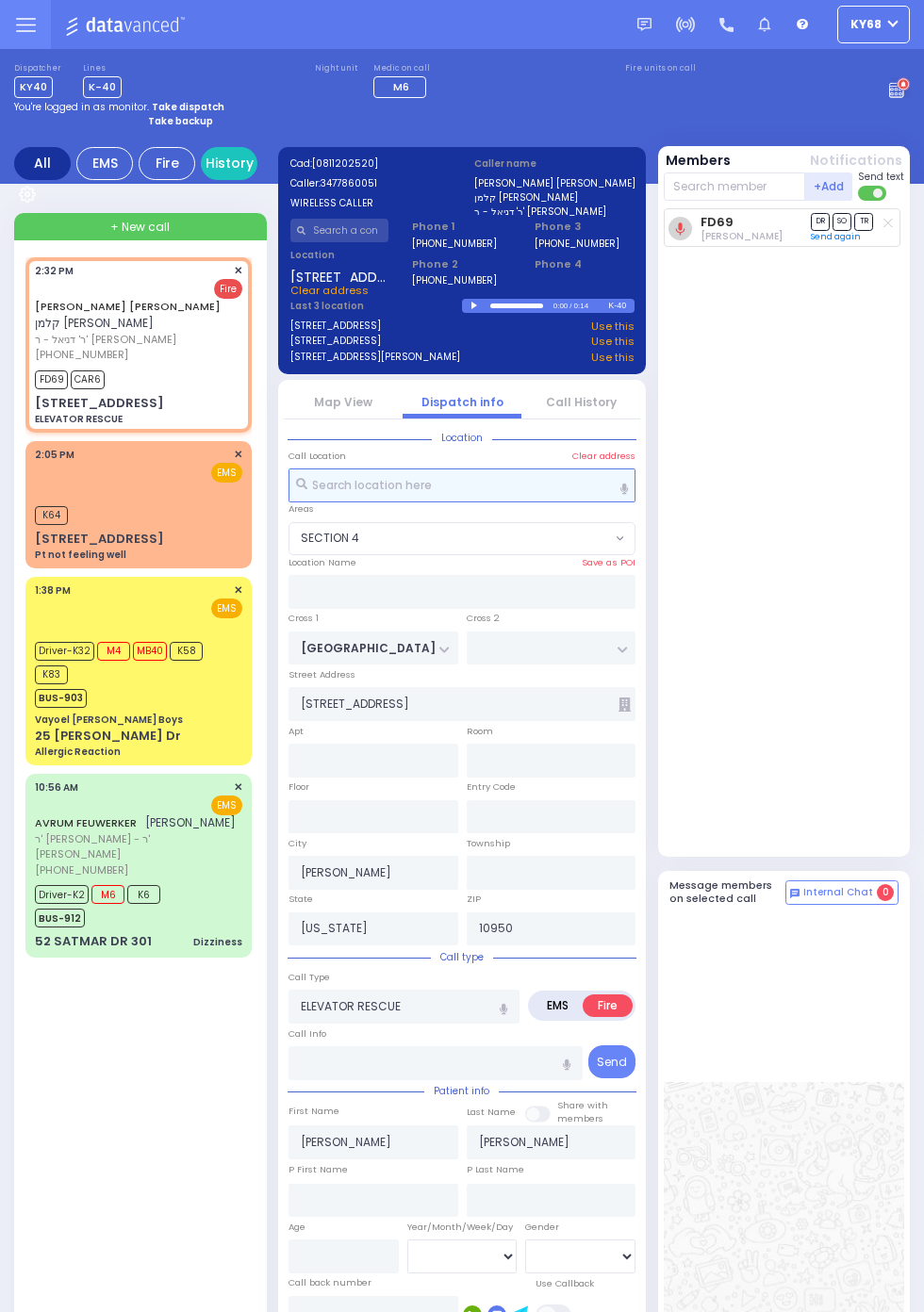
select select
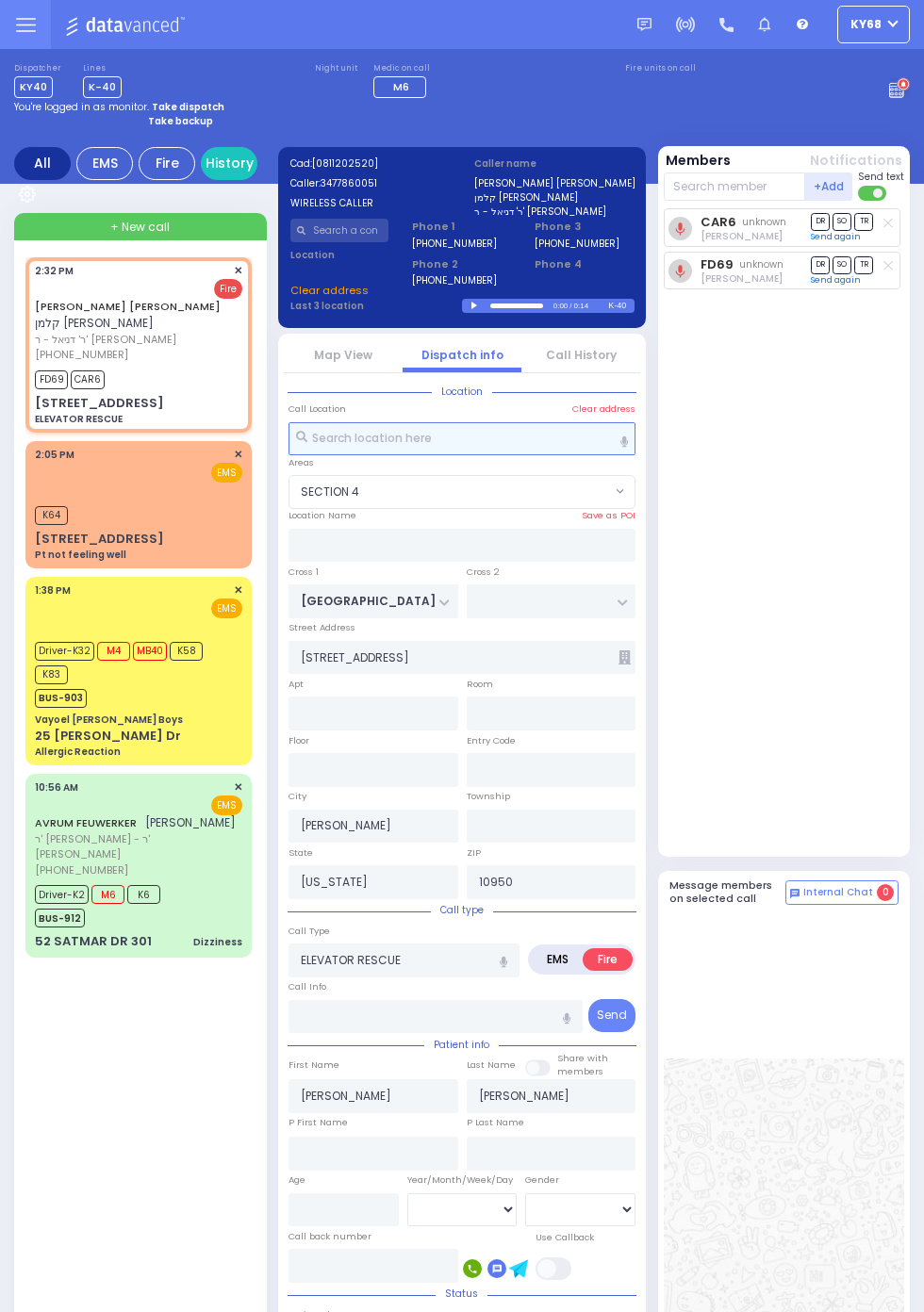
select select "SECTION 4"
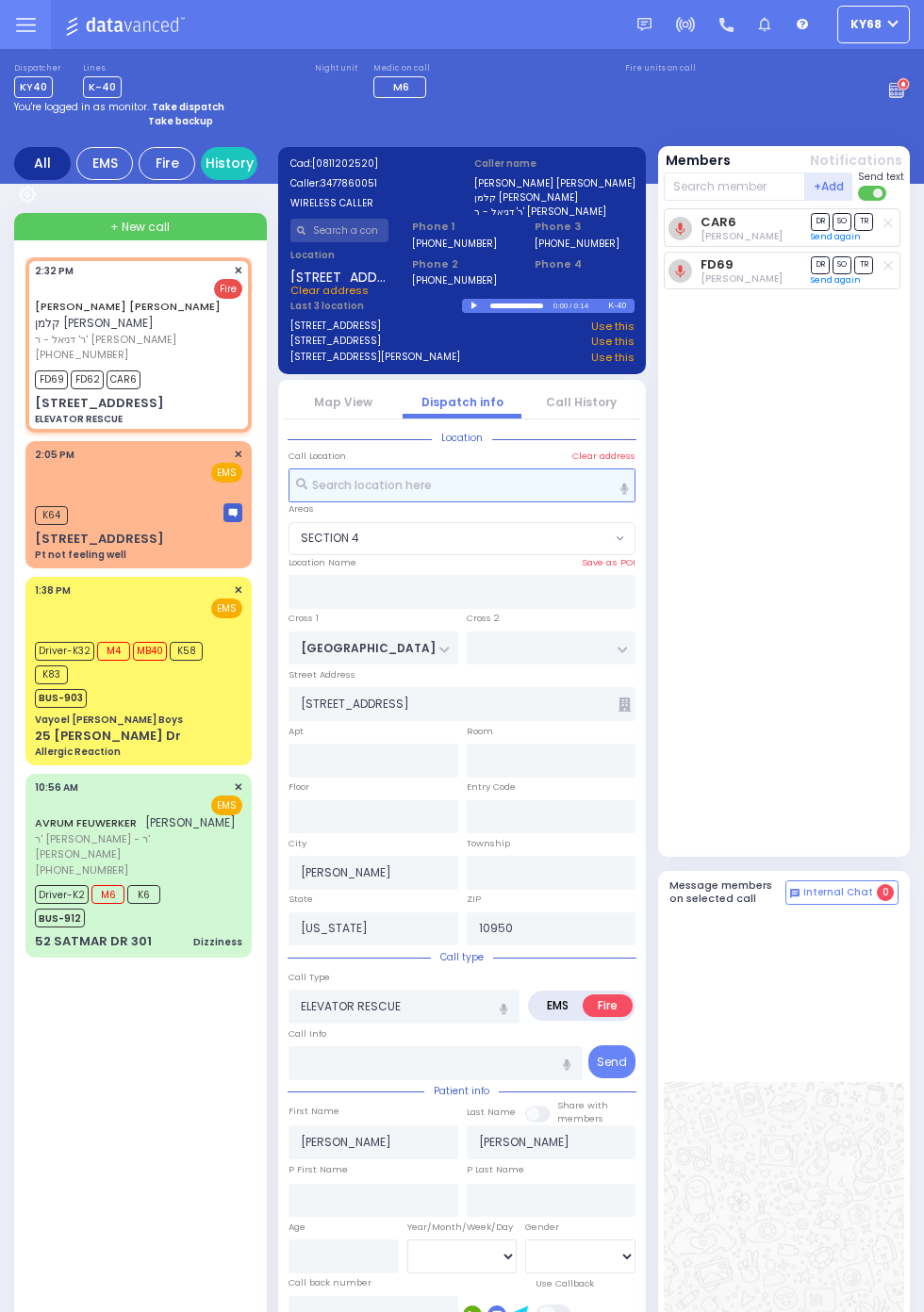
select select
radio input "true"
select select
select select "SECTION 4"
